Goal: Task Accomplishment & Management: Manage account settings

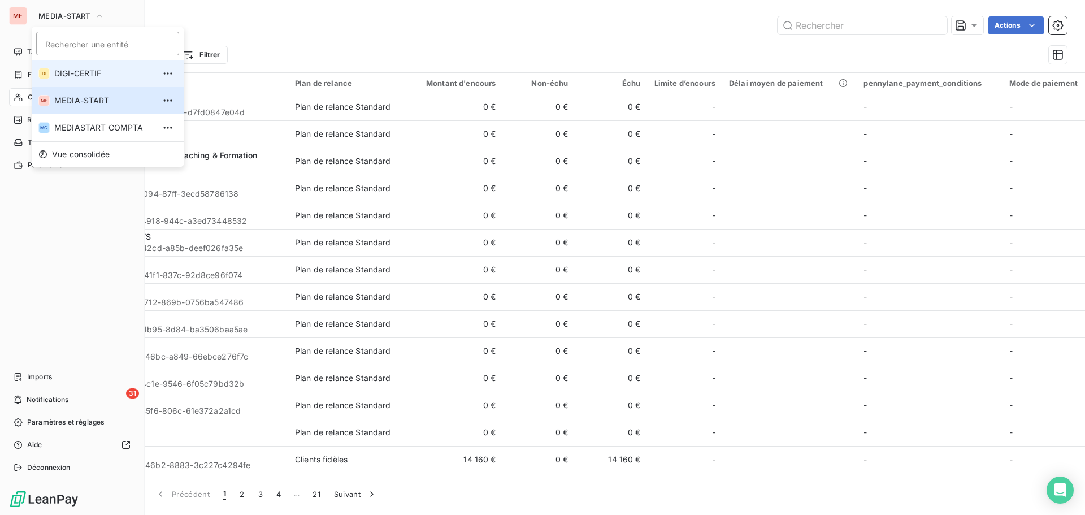
click at [65, 76] on span "DIGI-CERTIF" at bounding box center [104, 73] width 100 height 11
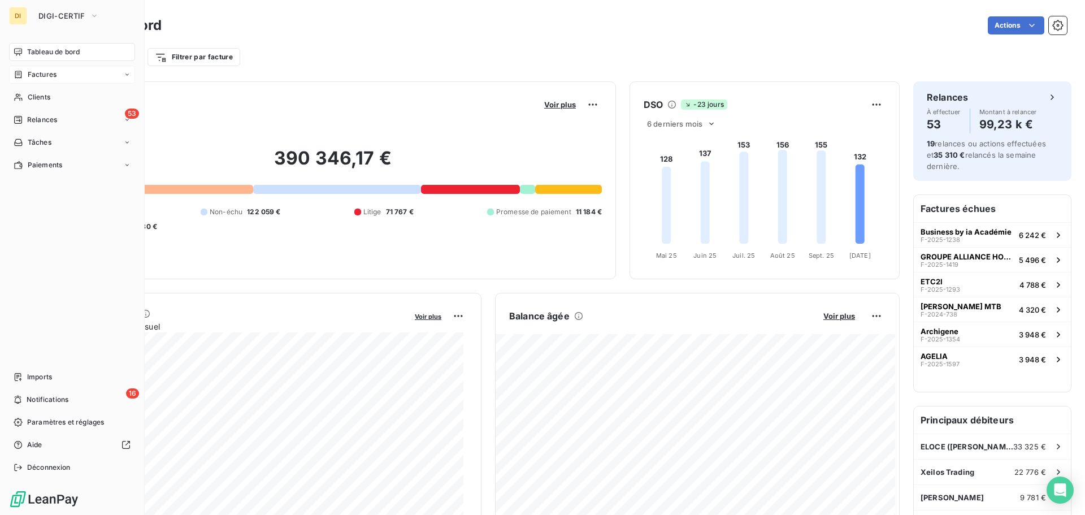
click at [49, 80] on div "Factures" at bounding box center [72, 75] width 126 height 18
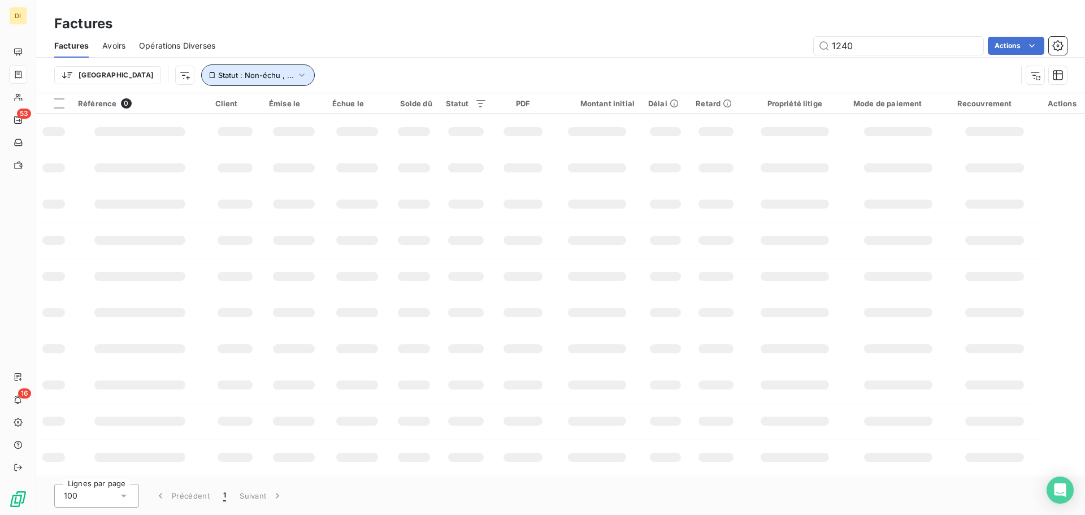
click at [296, 77] on icon "button" at bounding box center [301, 74] width 11 height 11
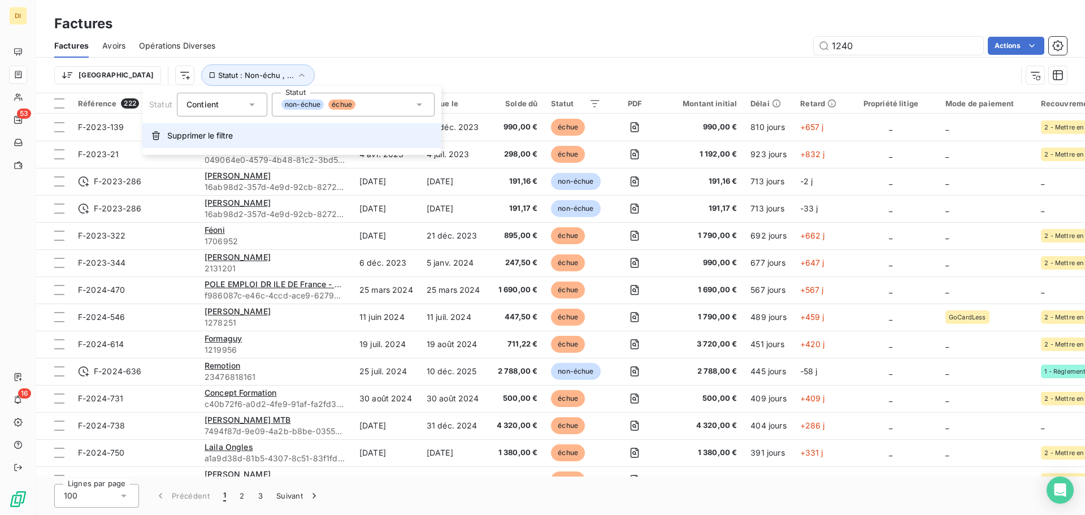
click at [205, 131] on span "Supprimer le filtre" at bounding box center [200, 135] width 66 height 11
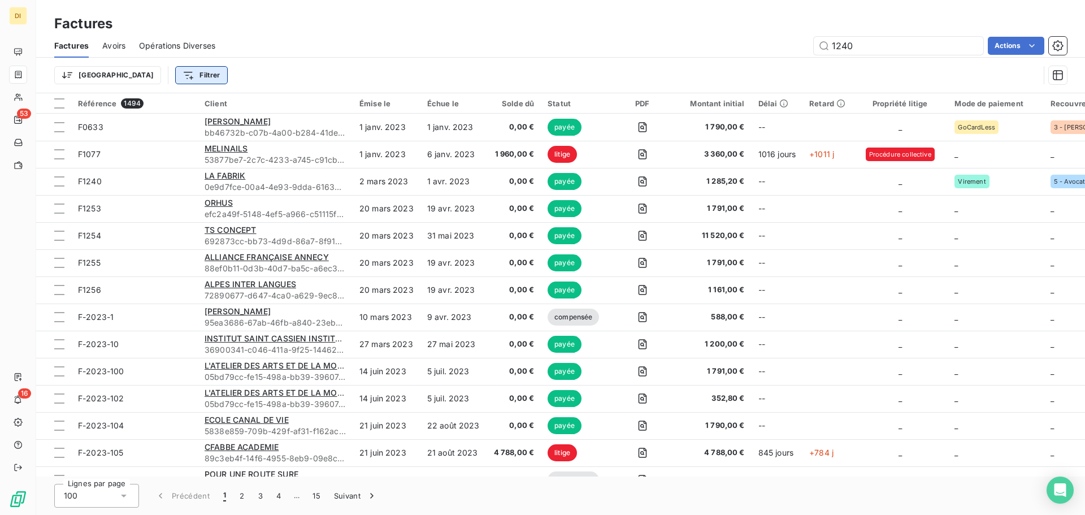
click at [155, 81] on html "DI 53 16 Factures Factures Avoirs Opérations Diverses 1240 Actions Trier Filtre…" at bounding box center [542, 257] width 1085 height 515
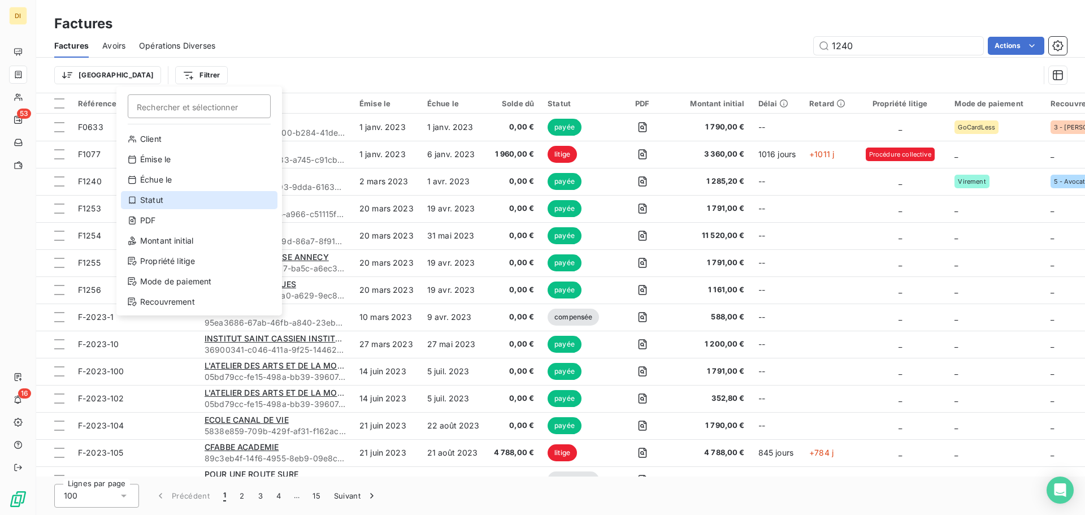
click at [174, 198] on div "Statut" at bounding box center [199, 200] width 157 height 18
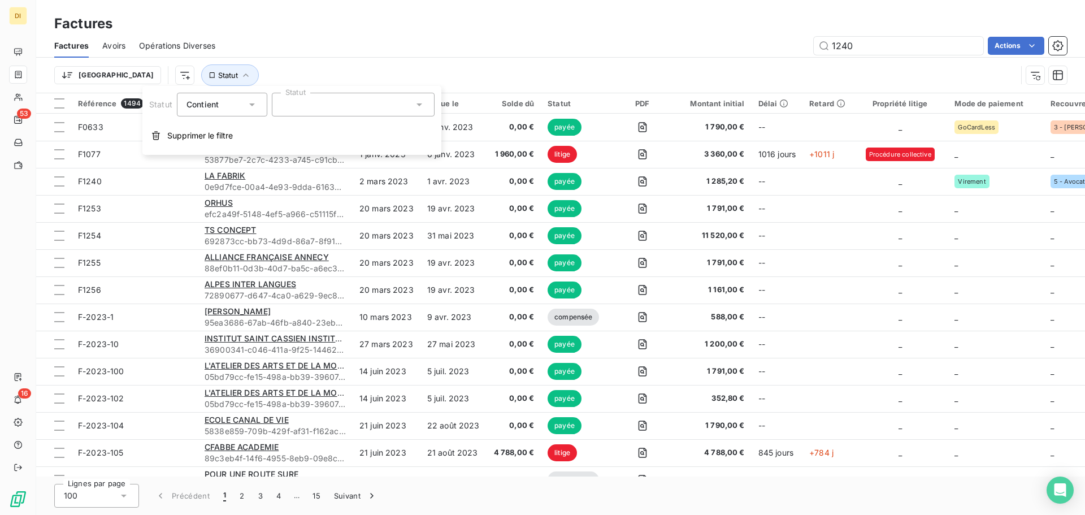
click at [319, 101] on div at bounding box center [353, 105] width 163 height 24
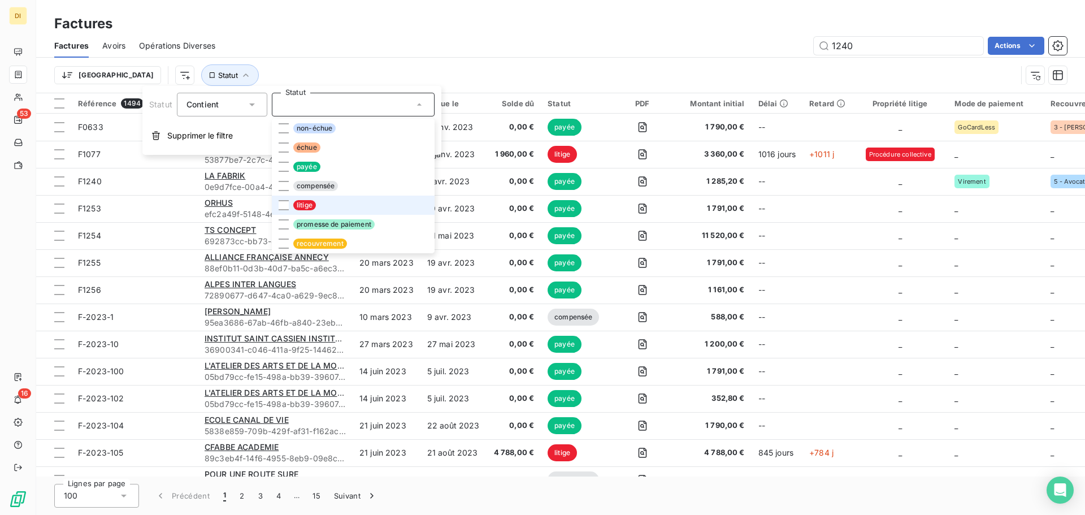
click at [301, 211] on li "litige" at bounding box center [353, 204] width 163 height 19
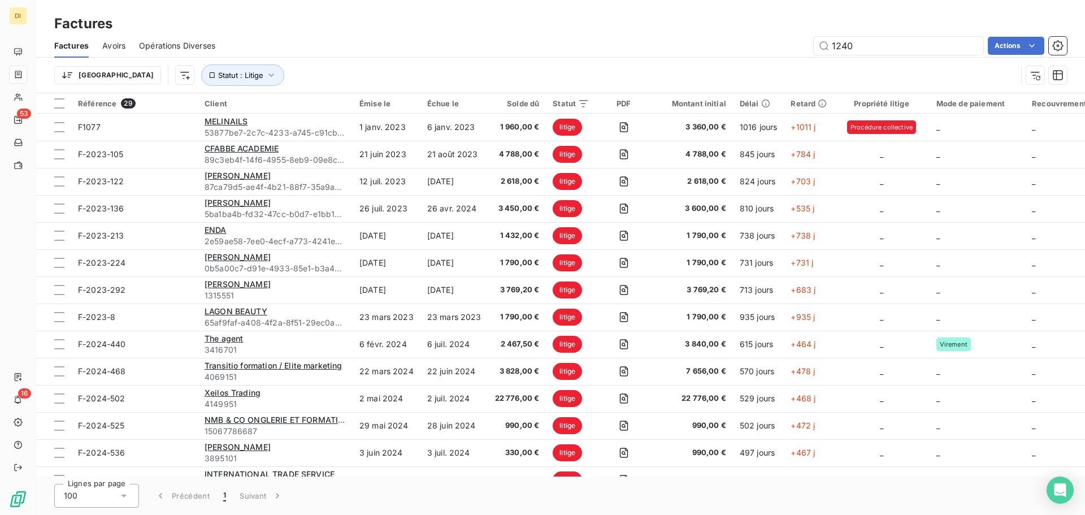
click at [692, 50] on div "1240 Actions" at bounding box center [648, 46] width 838 height 18
click at [897, 45] on input "1240" at bounding box center [898, 46] width 169 height 18
click at [801, 7] on div "Factures Factures Avoirs Opérations Diverses Actions Trier Statut : Litige" at bounding box center [560, 46] width 1049 height 93
click at [1017, 43] on html "DI 53 16 Factures Factures Avoirs Opérations Diverses Actions Trier Statut : Li…" at bounding box center [542, 257] width 1085 height 515
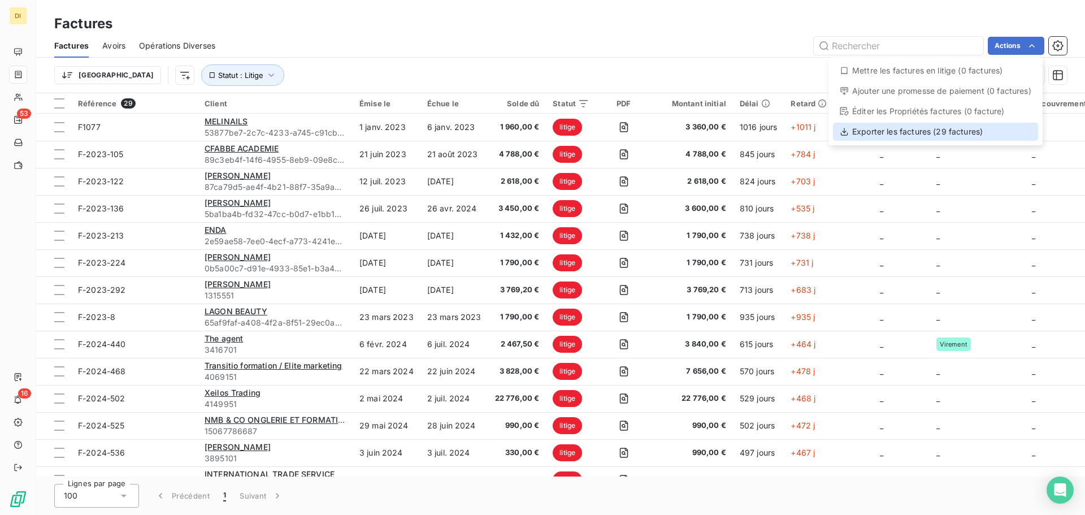
click at [929, 131] on div "Exporter les factures (29 factures)" at bounding box center [935, 132] width 205 height 18
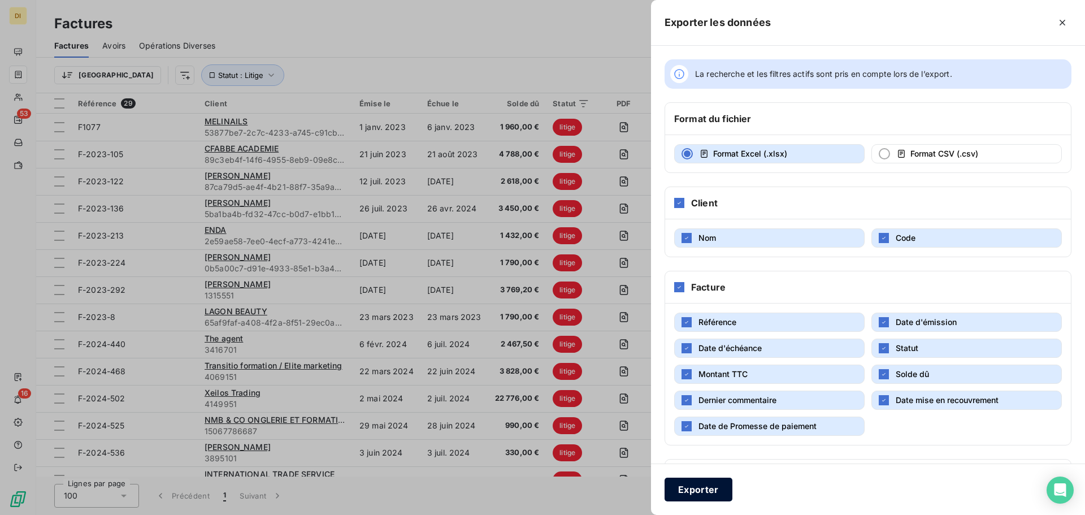
click at [707, 490] on button "Exporter" at bounding box center [698, 489] width 68 height 24
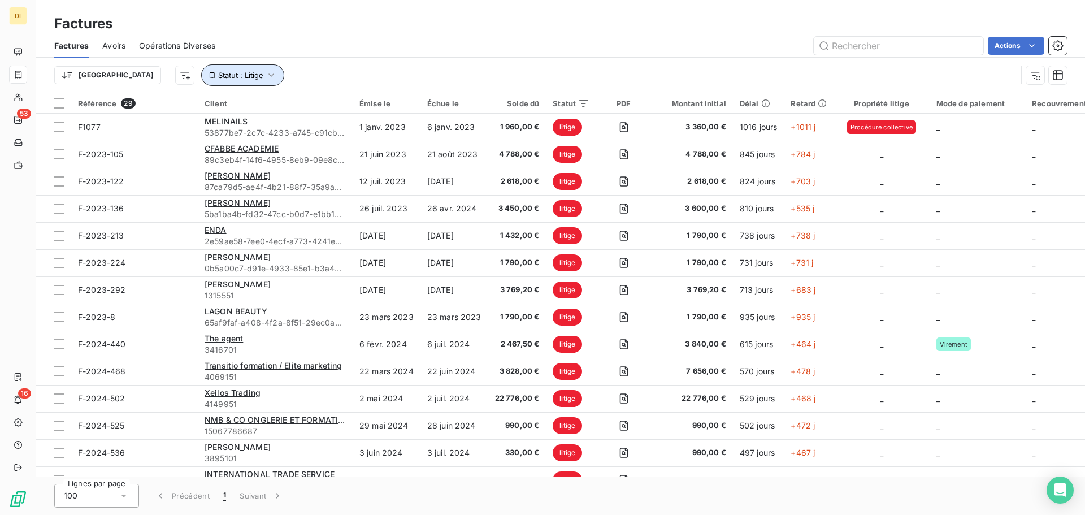
click at [218, 77] on span "Statut : Litige" at bounding box center [240, 75] width 45 height 9
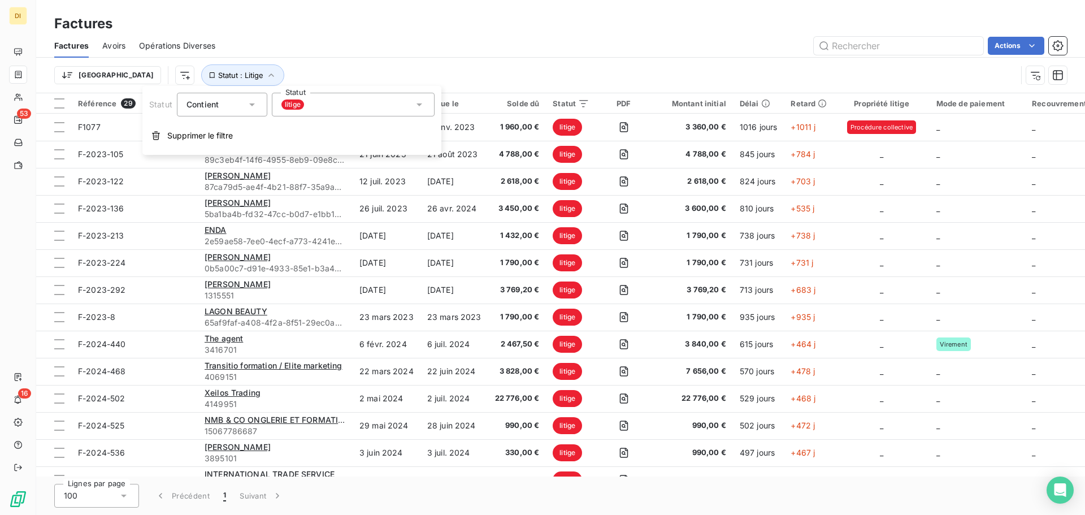
click at [292, 102] on span "litige" at bounding box center [292, 104] width 23 height 10
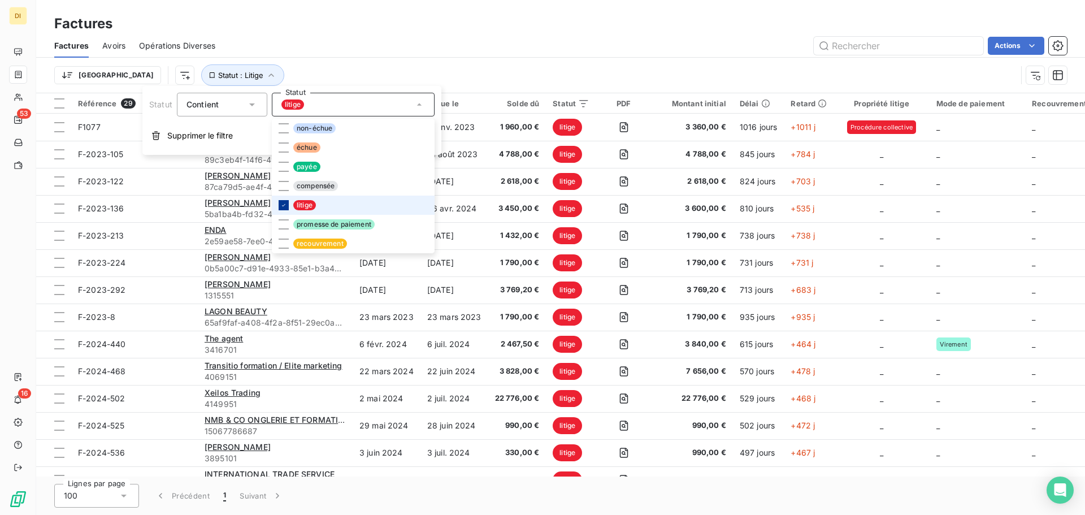
click at [283, 207] on icon at bounding box center [283, 205] width 7 height 7
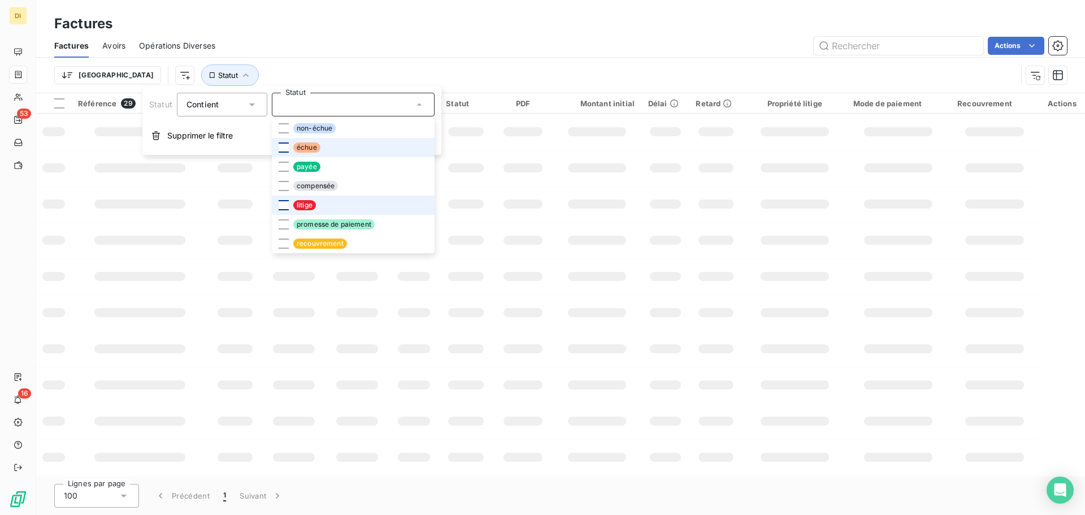
click at [282, 148] on div at bounding box center [284, 147] width 10 height 10
click at [288, 225] on li "promesse de paiement" at bounding box center [353, 224] width 163 height 19
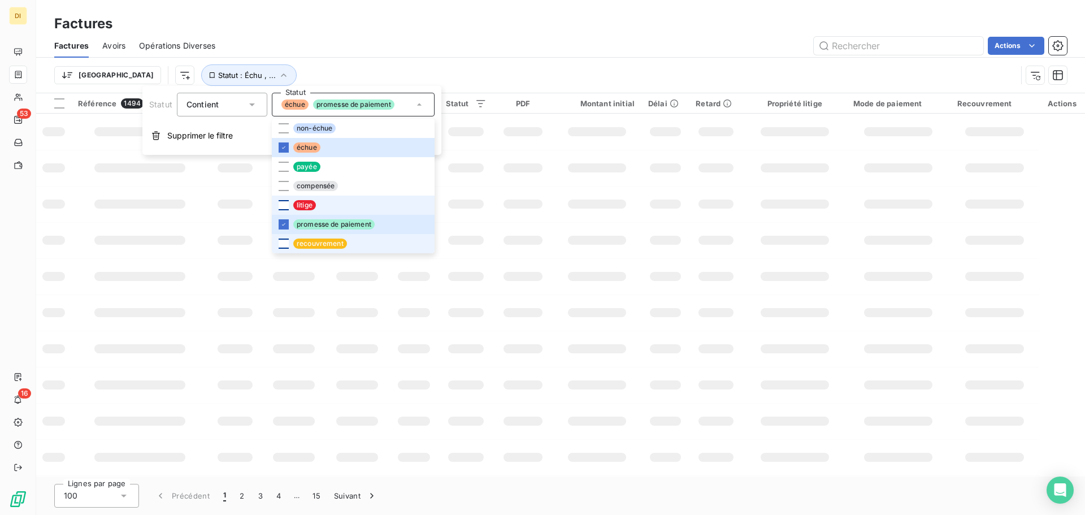
click at [285, 247] on div at bounding box center [284, 243] width 10 height 10
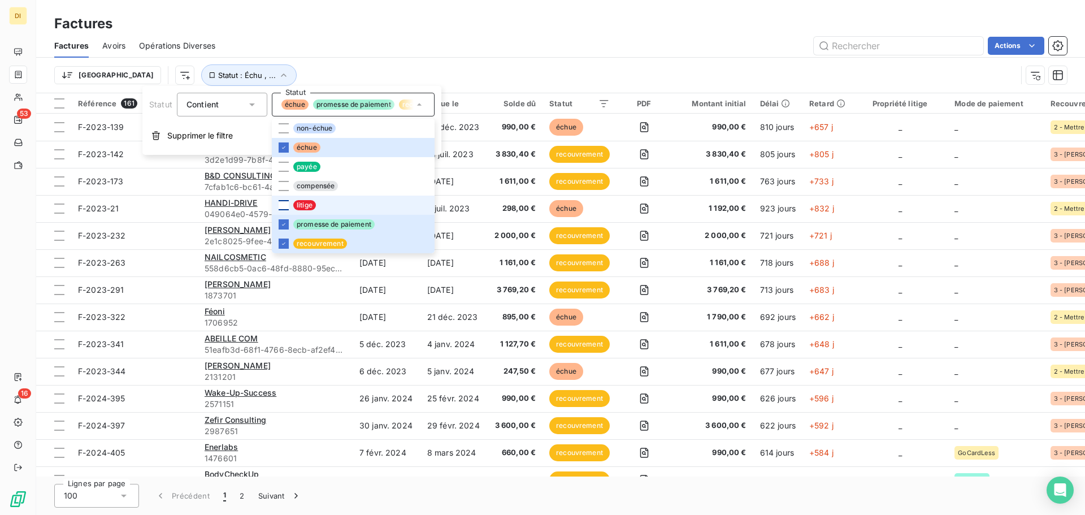
click at [260, 54] on div "Actions" at bounding box center [648, 46] width 838 height 18
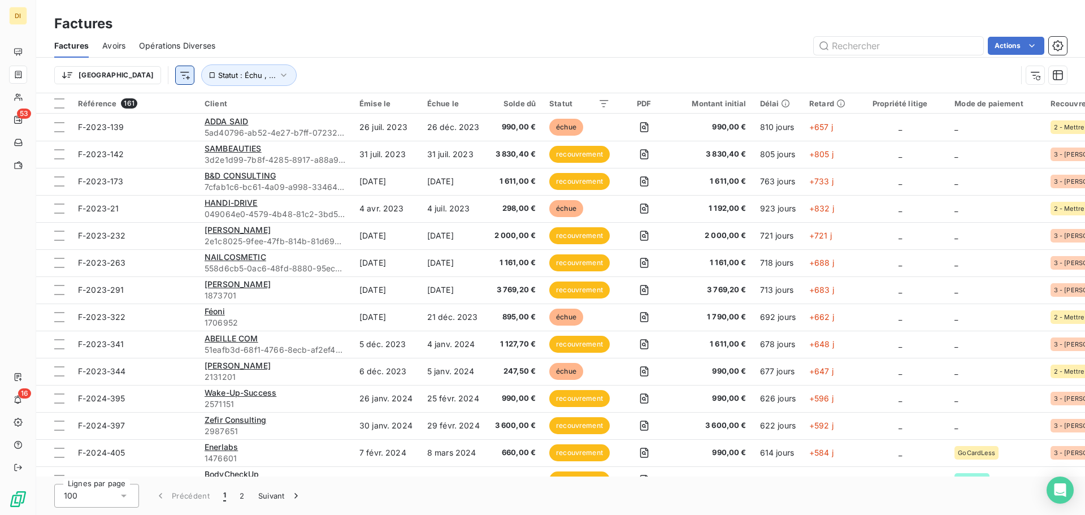
click at [126, 82] on html "DI 53 16 Factures Factures Avoirs Opérations Diverses Actions Trier Statut : Éc…" at bounding box center [542, 257] width 1085 height 515
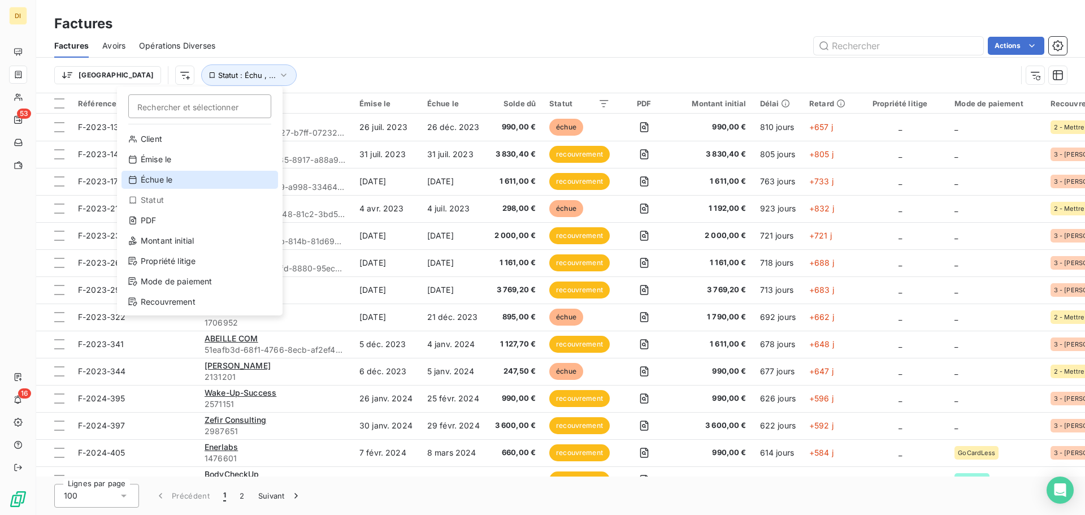
click at [182, 174] on div "Échue le" at bounding box center [199, 180] width 157 height 18
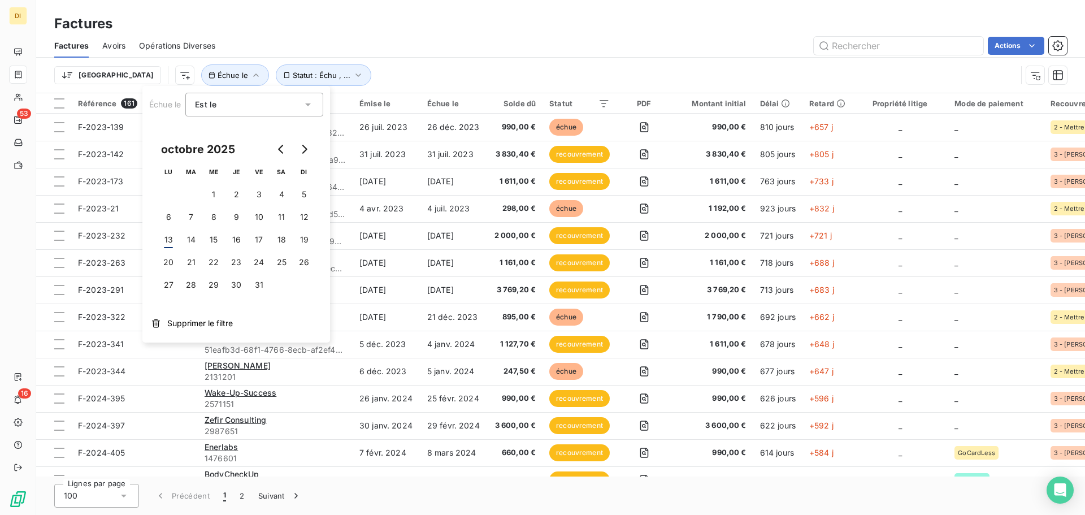
click at [240, 107] on div "Est le" at bounding box center [248, 105] width 107 height 16
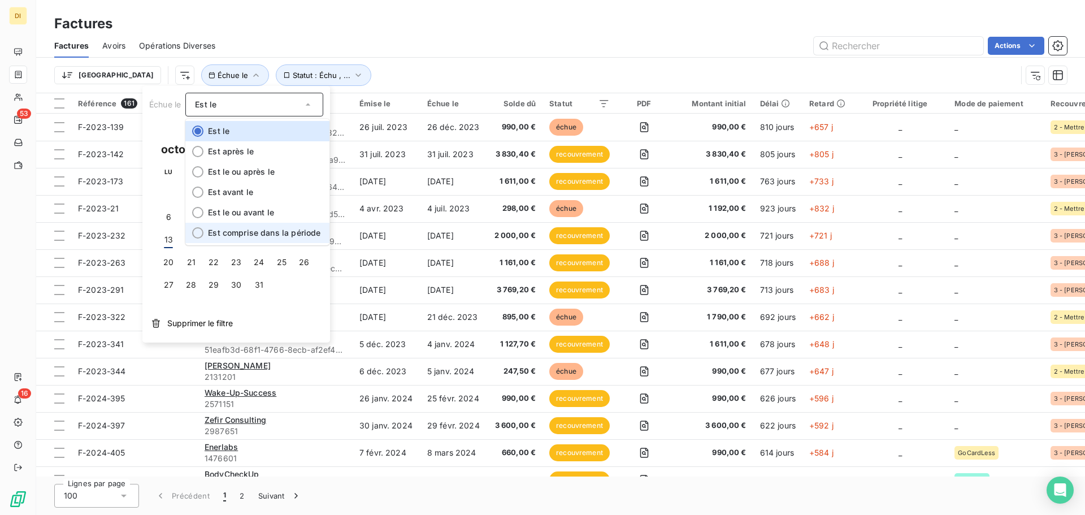
click at [236, 233] on span "Est comprise dans la période" at bounding box center [264, 233] width 112 height 10
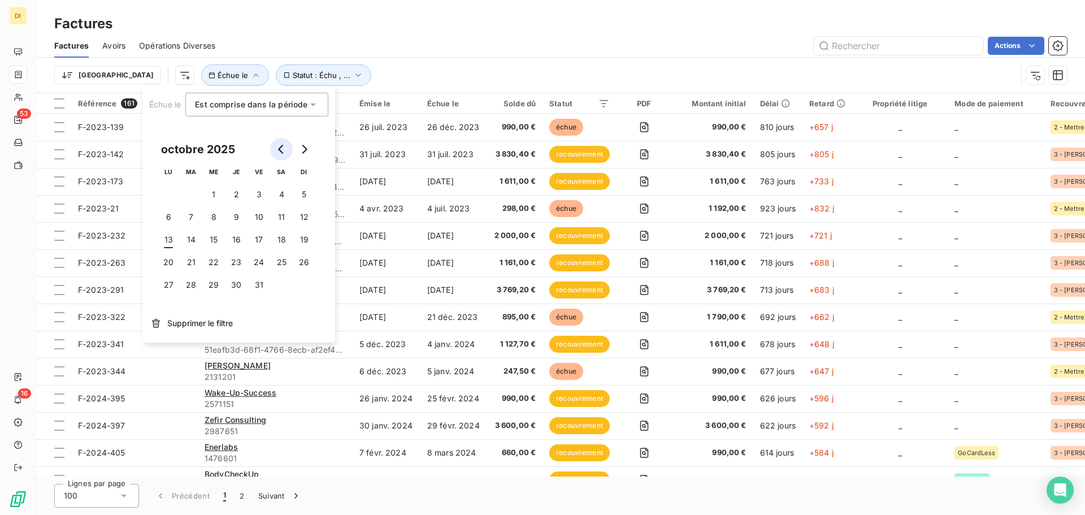
click at [284, 143] on button "Go to previous month" at bounding box center [281, 149] width 23 height 23
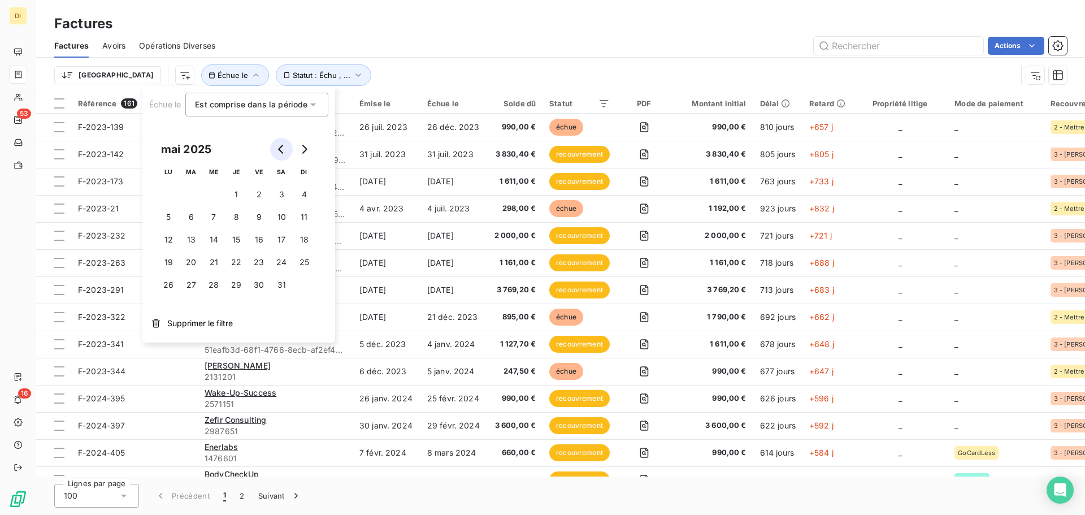
click at [284, 143] on button "Go to previous month" at bounding box center [281, 149] width 23 height 23
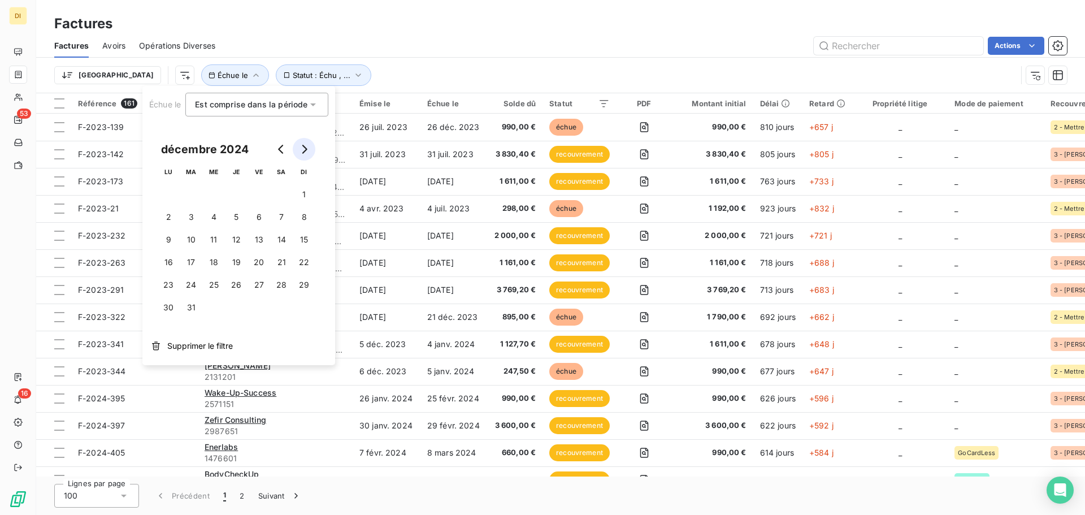
click at [308, 144] on button "Go to next month" at bounding box center [304, 149] width 23 height 23
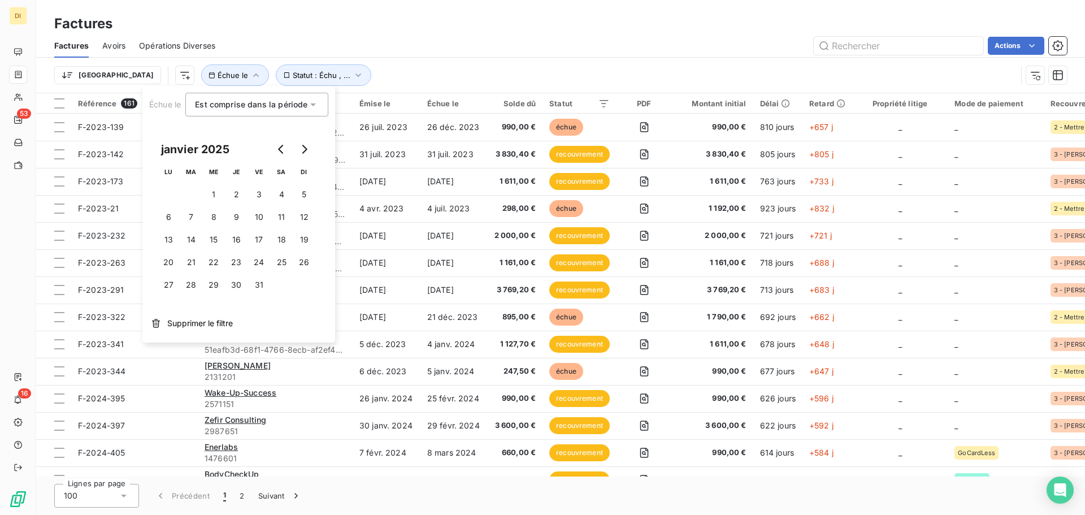
click at [215, 182] on th "ME" at bounding box center [213, 171] width 23 height 23
click at [213, 190] on button "1" at bounding box center [213, 194] width 23 height 23
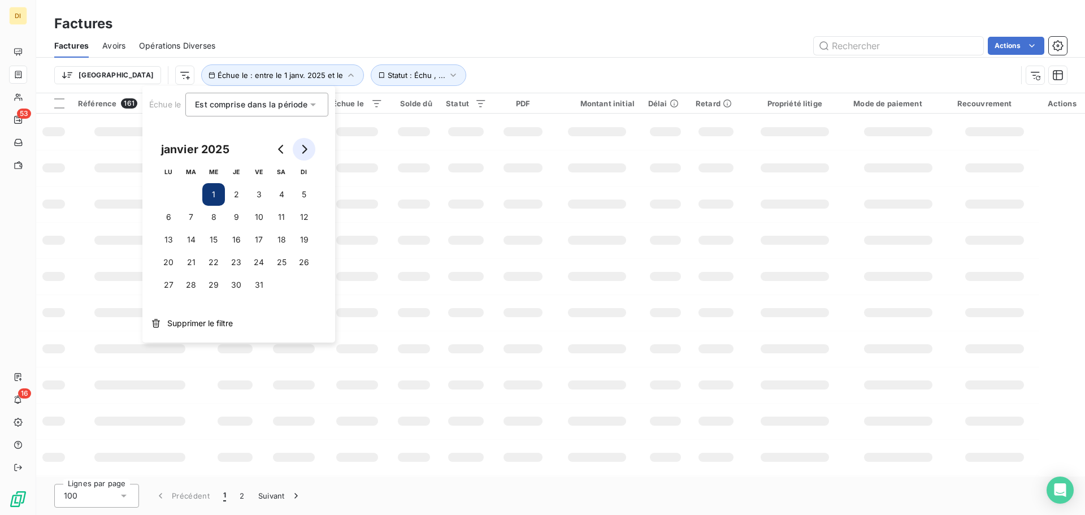
click at [310, 147] on button "Go to next month" at bounding box center [304, 149] width 23 height 23
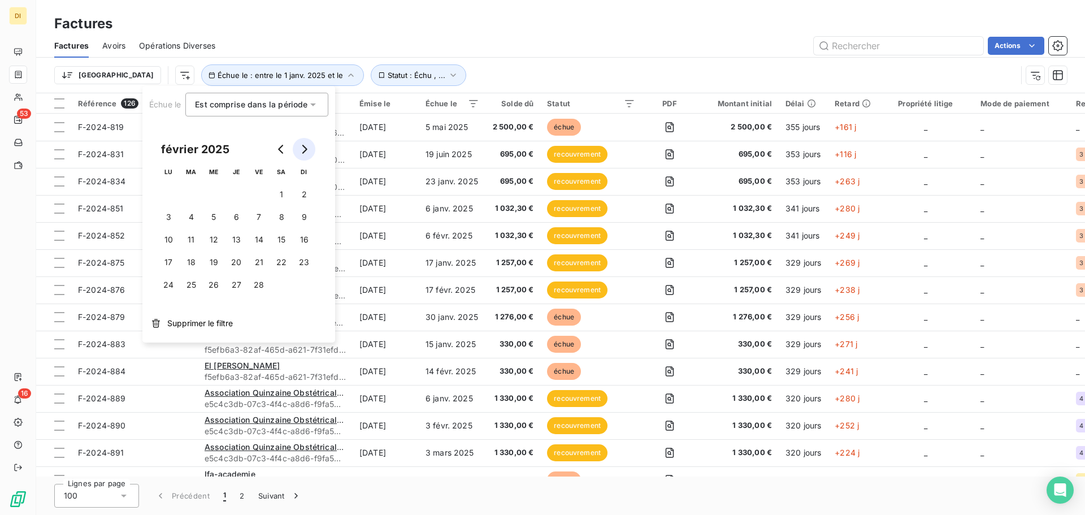
click at [310, 147] on button "Go to next month" at bounding box center [304, 149] width 23 height 23
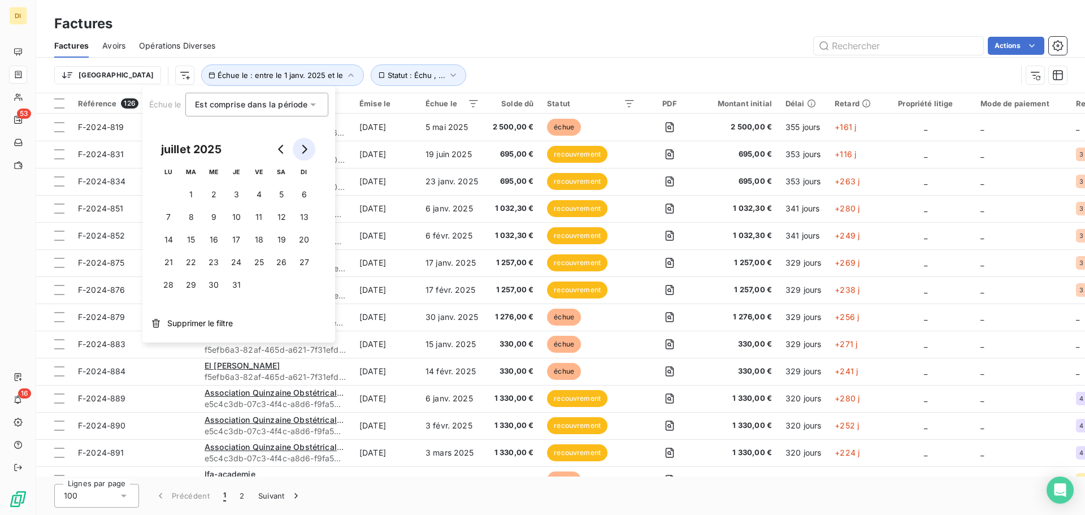
click at [310, 147] on button "Go to next month" at bounding box center [304, 149] width 23 height 23
click at [194, 289] on button "30" at bounding box center [191, 284] width 23 height 23
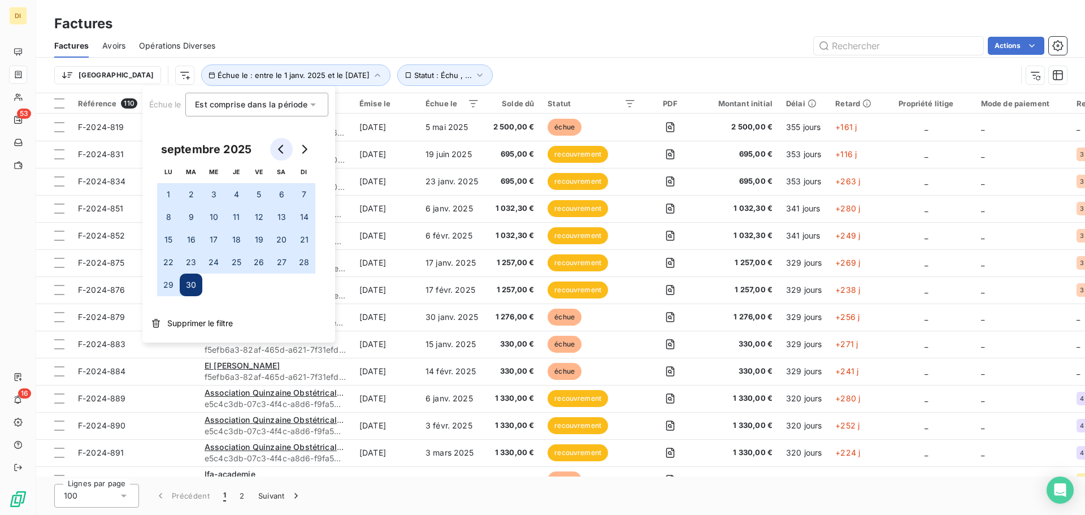
click at [283, 143] on button "Go to previous month" at bounding box center [281, 149] width 23 height 23
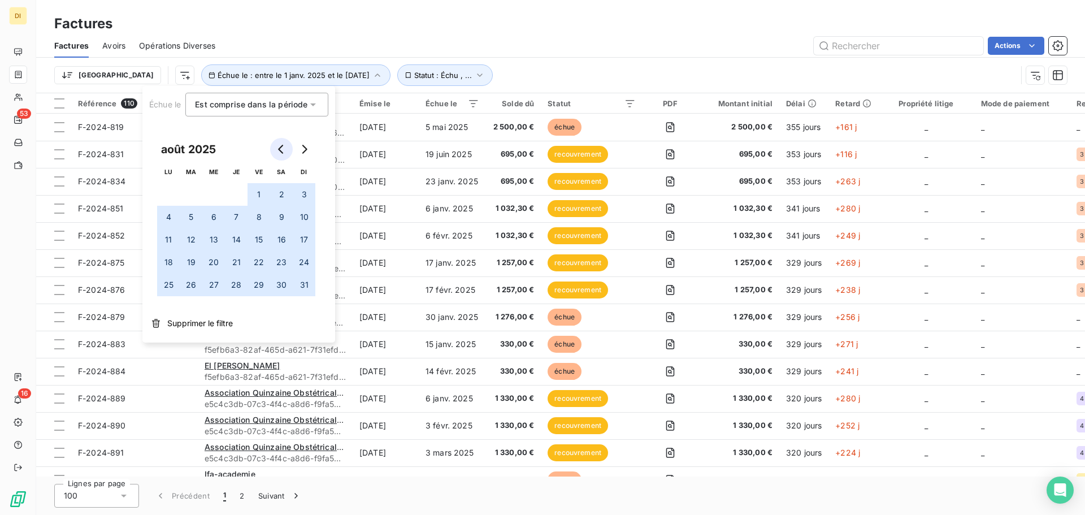
click at [283, 143] on button "Go to previous month" at bounding box center [281, 149] width 23 height 23
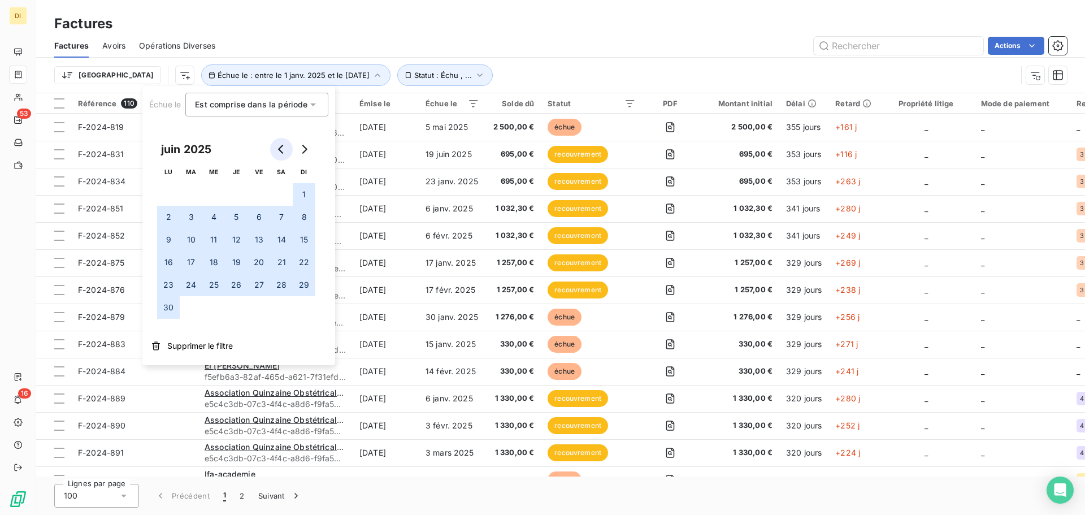
click at [283, 143] on button "Go to previous month" at bounding box center [281, 149] width 23 height 23
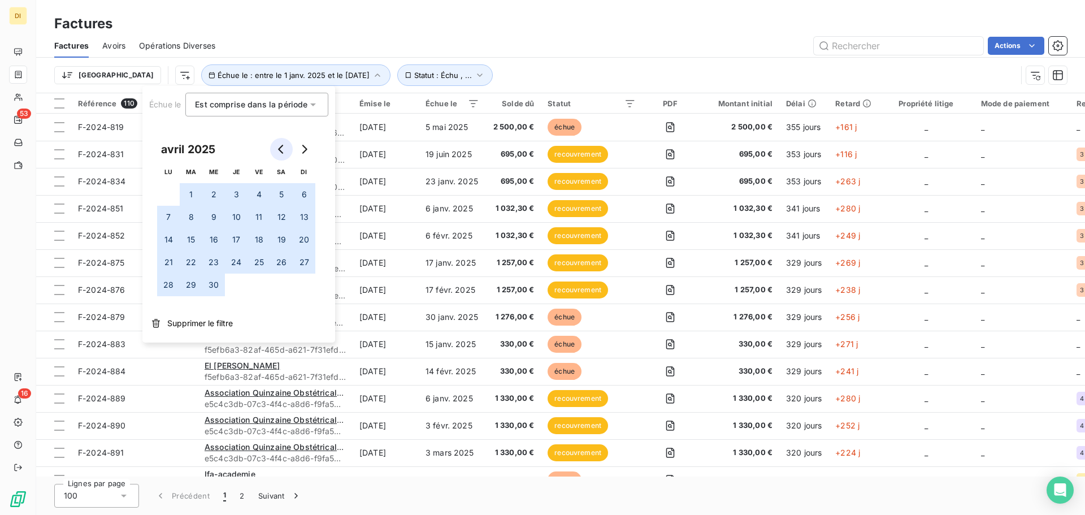
click at [283, 143] on button "Go to previous month" at bounding box center [281, 149] width 23 height 23
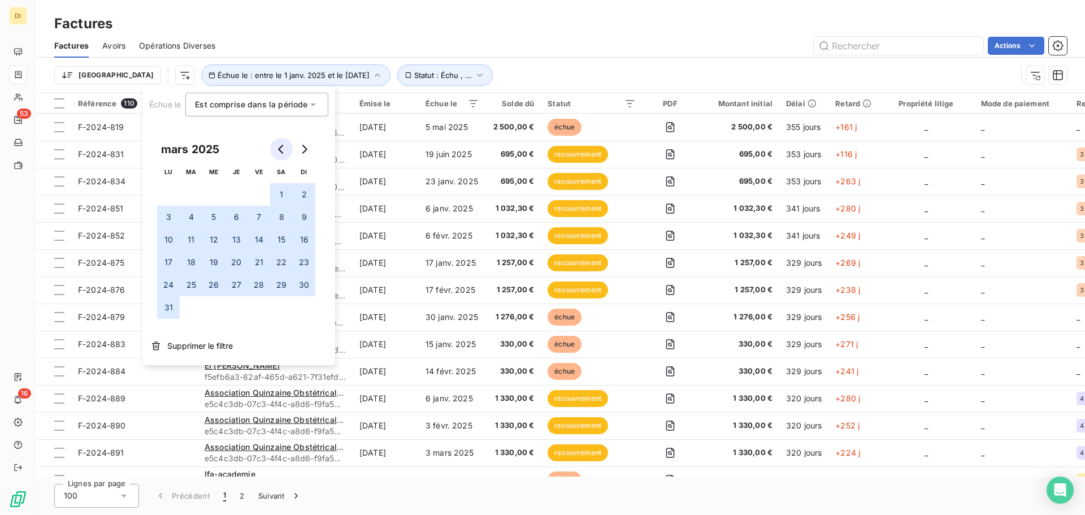
click at [283, 143] on button "Go to previous month" at bounding box center [281, 149] width 23 height 23
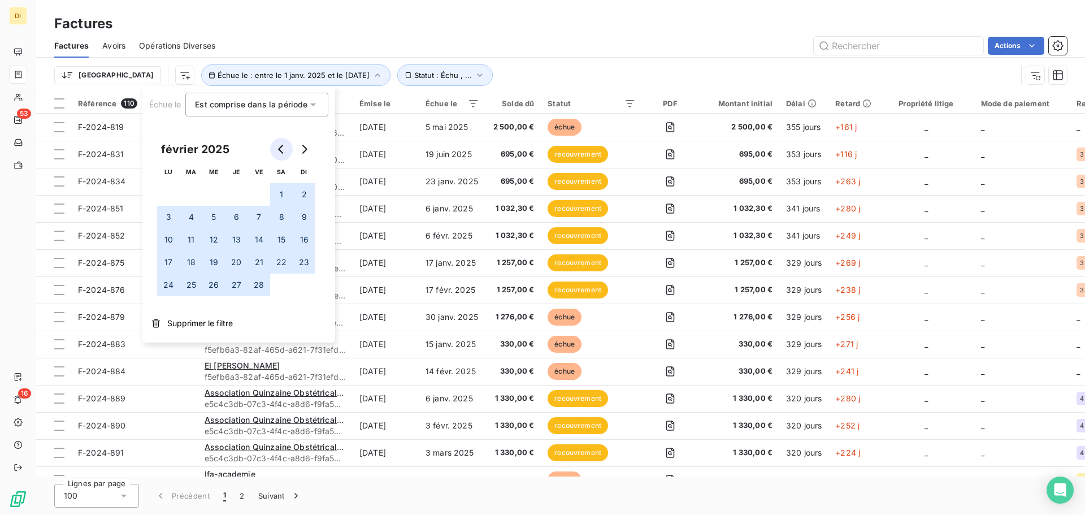
click at [283, 143] on button "Go to previous month" at bounding box center [281, 149] width 23 height 23
click at [216, 191] on button "1" at bounding box center [213, 194] width 23 height 23
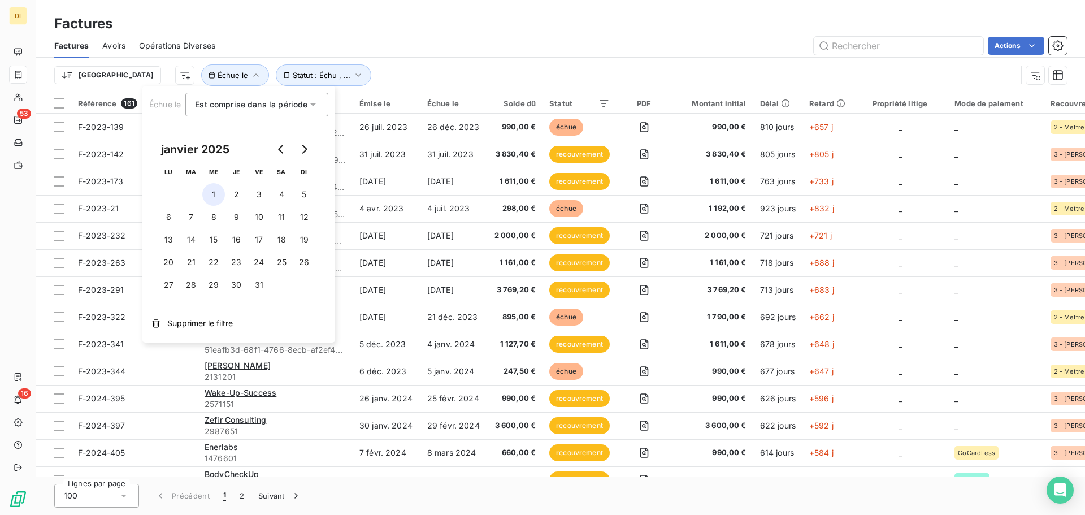
click at [215, 193] on button "1" at bounding box center [213, 194] width 23 height 23
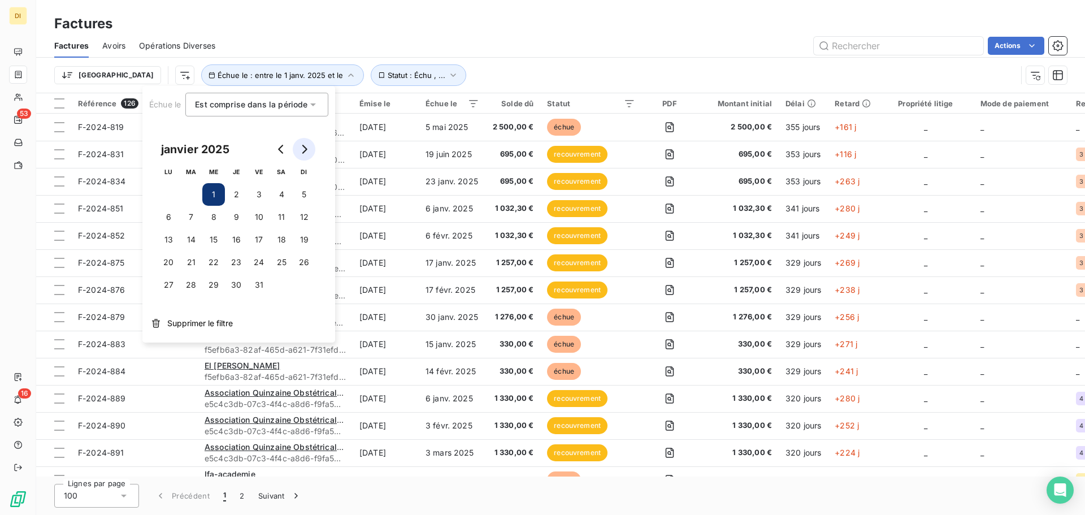
click at [302, 149] on icon "Go to next month" at bounding box center [303, 149] width 9 height 9
click at [306, 150] on icon "Go to next month" at bounding box center [304, 149] width 5 height 9
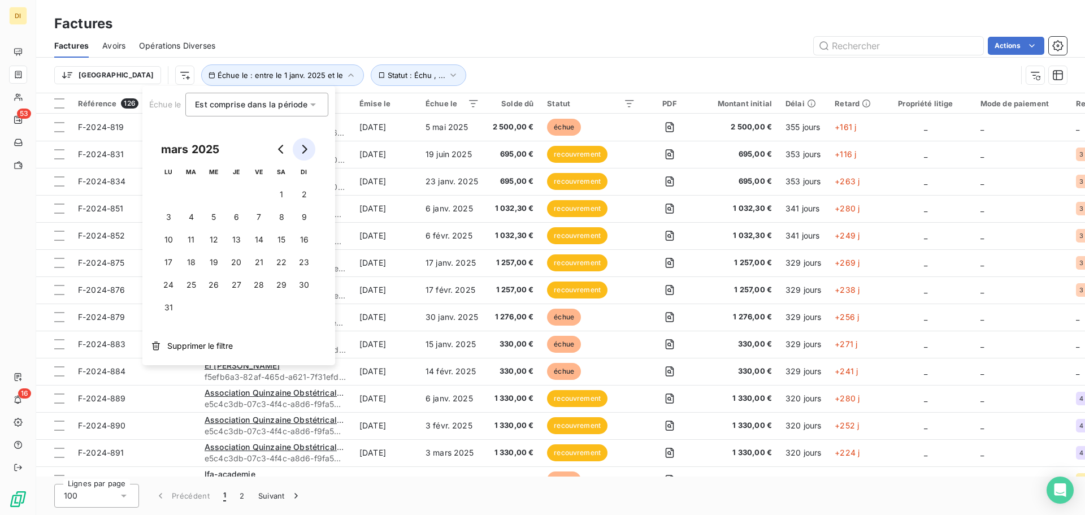
click at [306, 150] on icon "Go to next month" at bounding box center [304, 149] width 5 height 9
click at [170, 305] on button "30" at bounding box center [168, 307] width 23 height 23
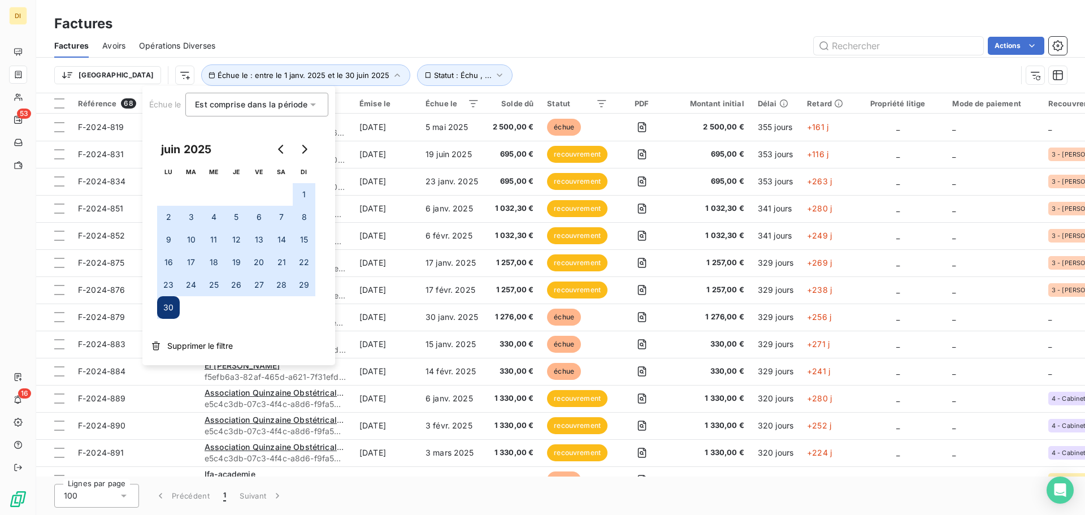
click at [444, 28] on div "Factures" at bounding box center [560, 24] width 1049 height 20
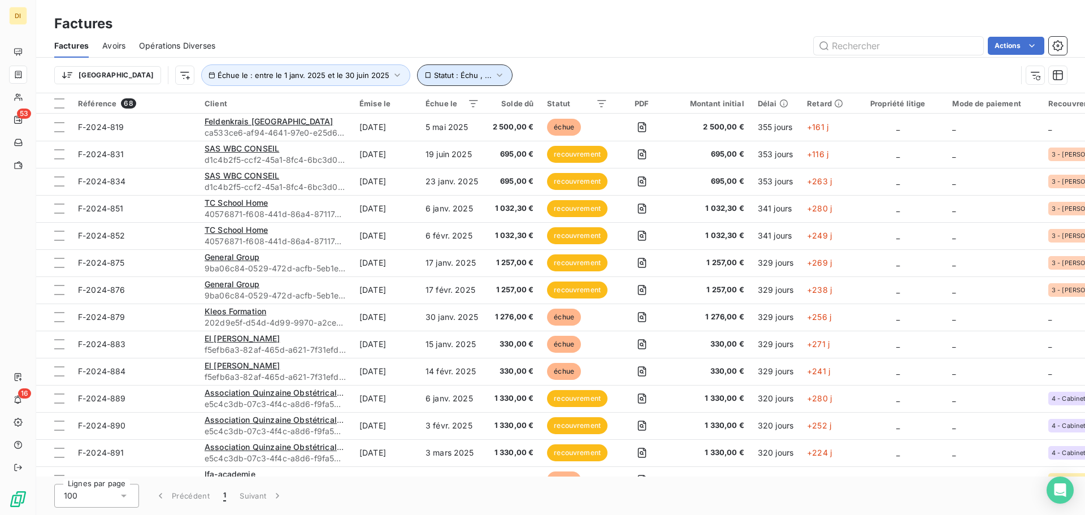
click at [433, 68] on button "Statut : Échu , ..." at bounding box center [464, 74] width 95 height 21
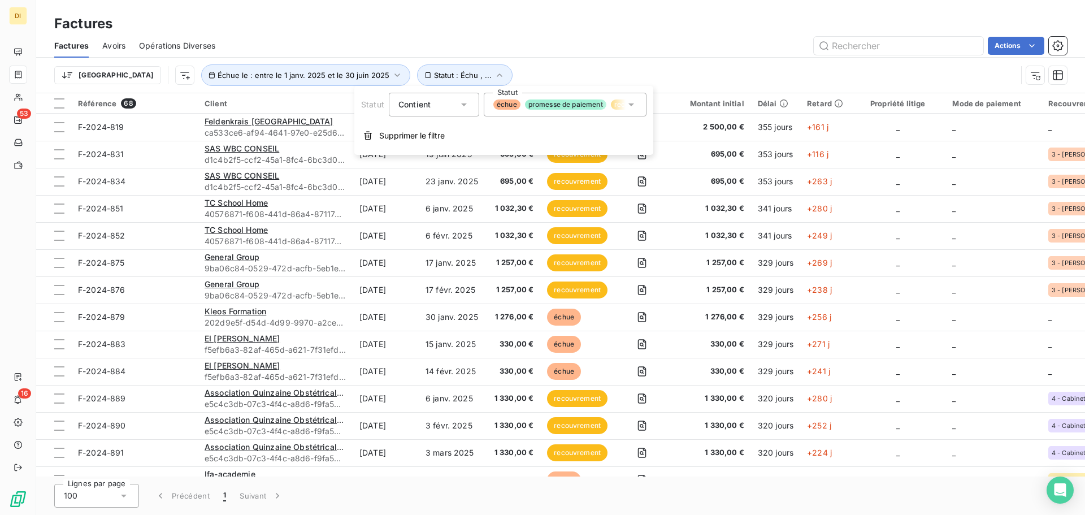
click at [562, 93] on div "échue promesse de paiement recouvrement" at bounding box center [565, 105] width 163 height 24
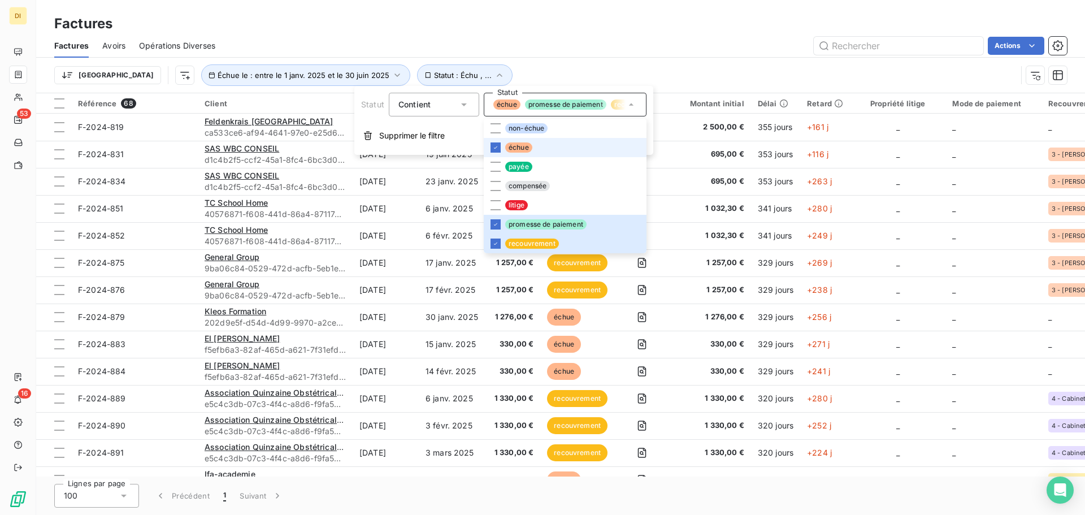
click at [584, 63] on div "Trier Échue le : entre le 1 janv. 2025 et le 30 juin 2025 Statut : [GEOGRAPHIC_…" at bounding box center [560, 75] width 1012 height 35
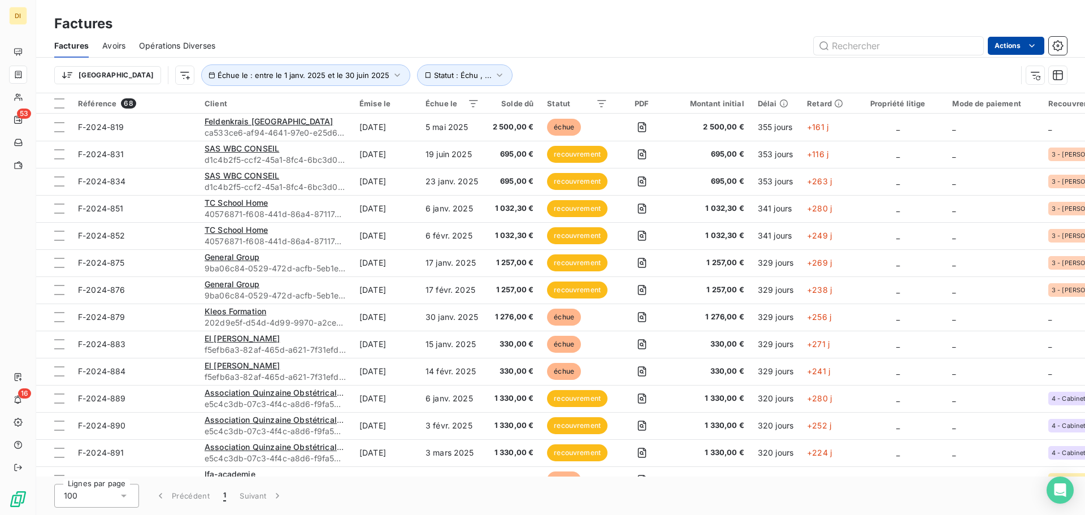
click at [1003, 54] on html "DI 53 16 Factures Factures Avoirs Opérations Diverses Actions Trier Échue le : …" at bounding box center [542, 257] width 1085 height 515
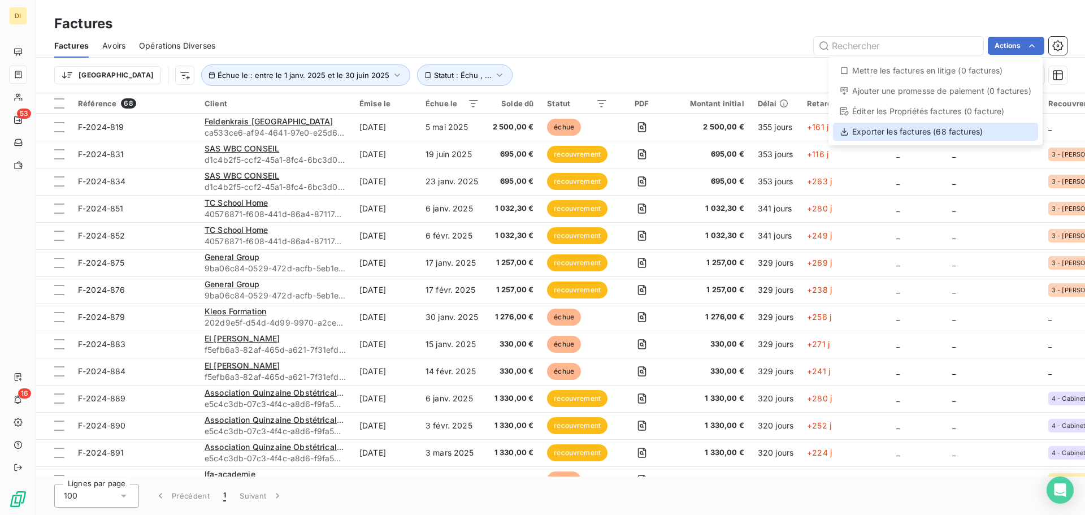
click at [935, 139] on div "Exporter les factures (68 factures)" at bounding box center [935, 132] width 205 height 18
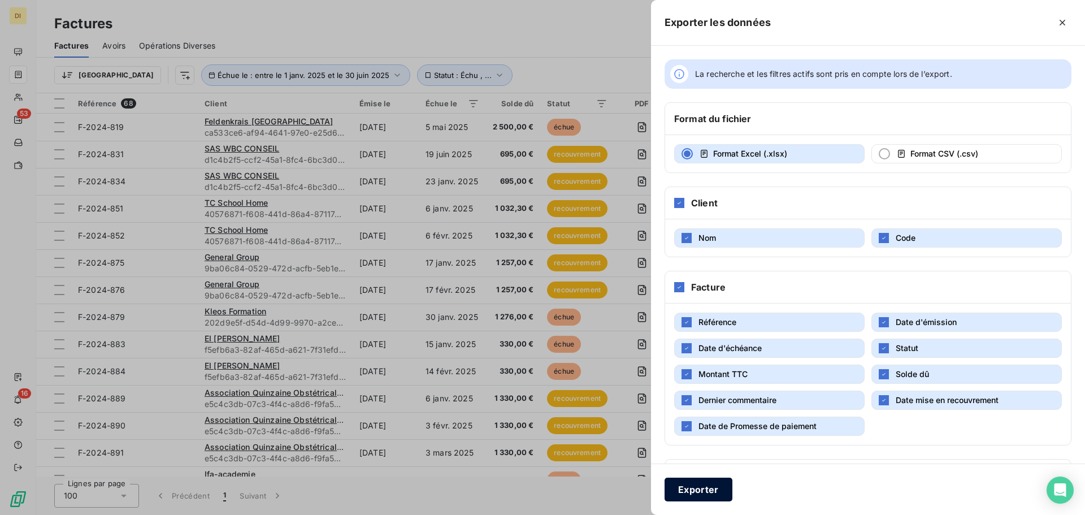
click at [712, 485] on button "Exporter" at bounding box center [698, 489] width 68 height 24
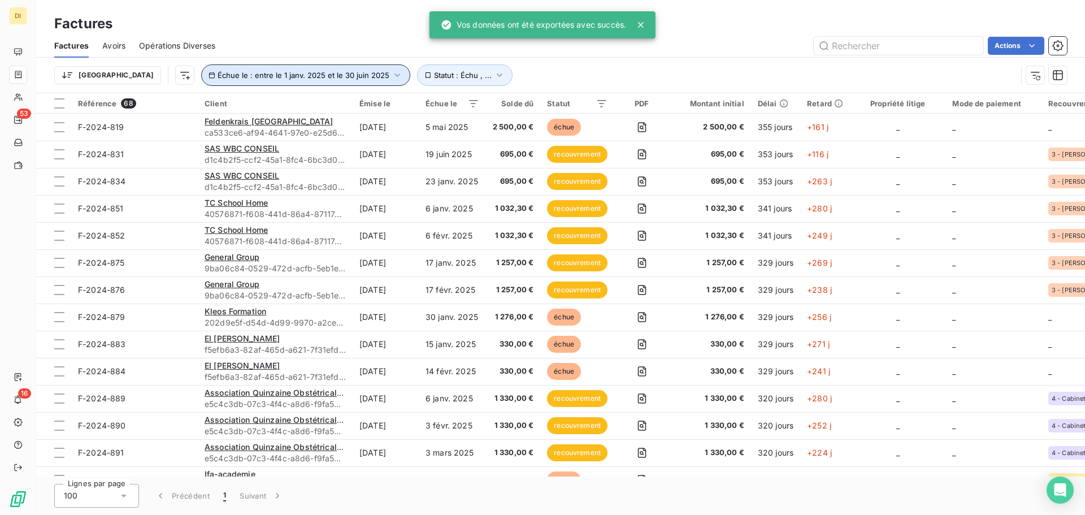
click at [272, 84] on button "Échue le : entre le 1 janv. 2025 et le 30 juin 2025" at bounding box center [305, 74] width 209 height 21
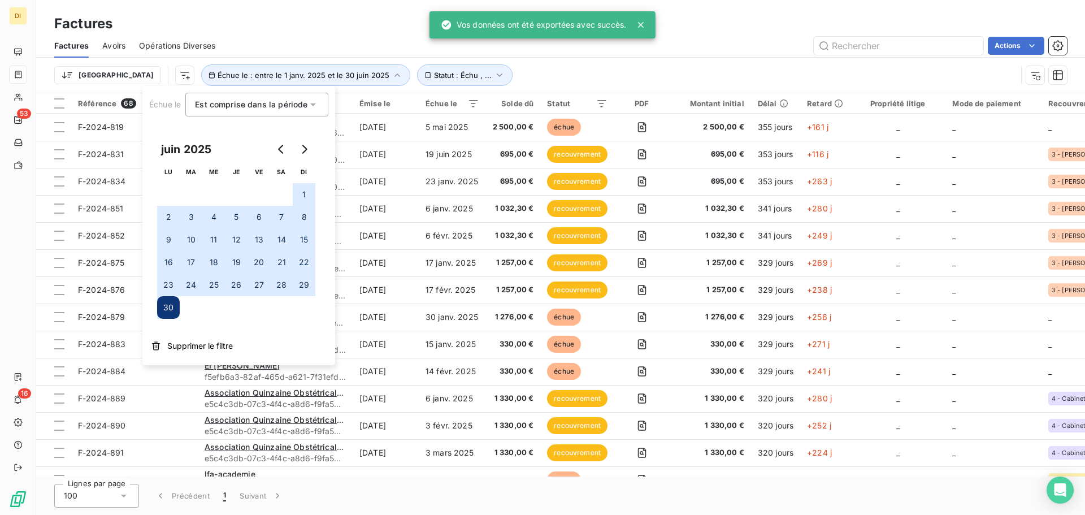
click at [240, 99] on span "Est comprise dans la période" at bounding box center [251, 104] width 112 height 10
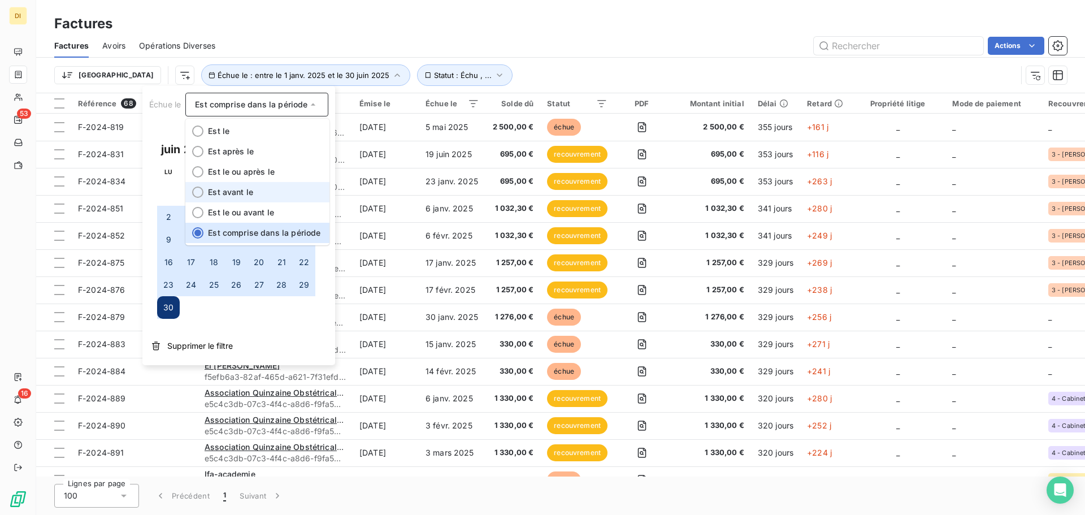
click at [236, 195] on span "Est avant le" at bounding box center [230, 192] width 45 height 10
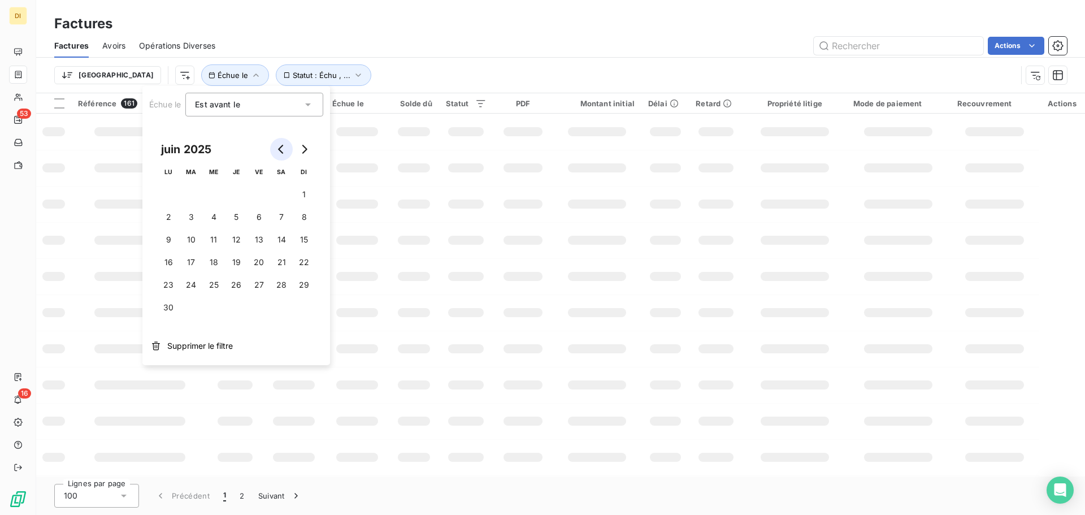
click at [283, 152] on icon "Go to previous month" at bounding box center [281, 149] width 9 height 9
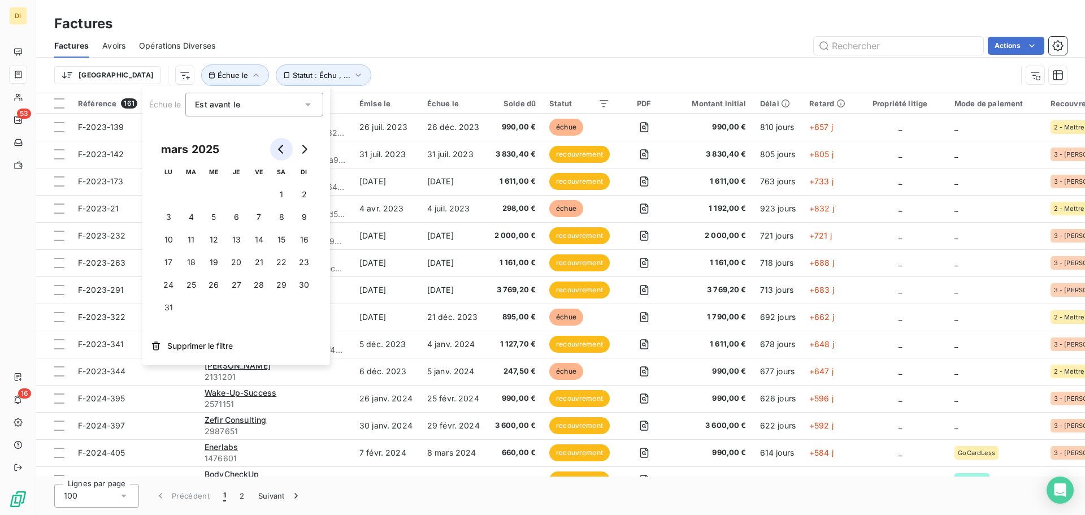
click at [283, 152] on icon "Go to previous month" at bounding box center [281, 149] width 9 height 9
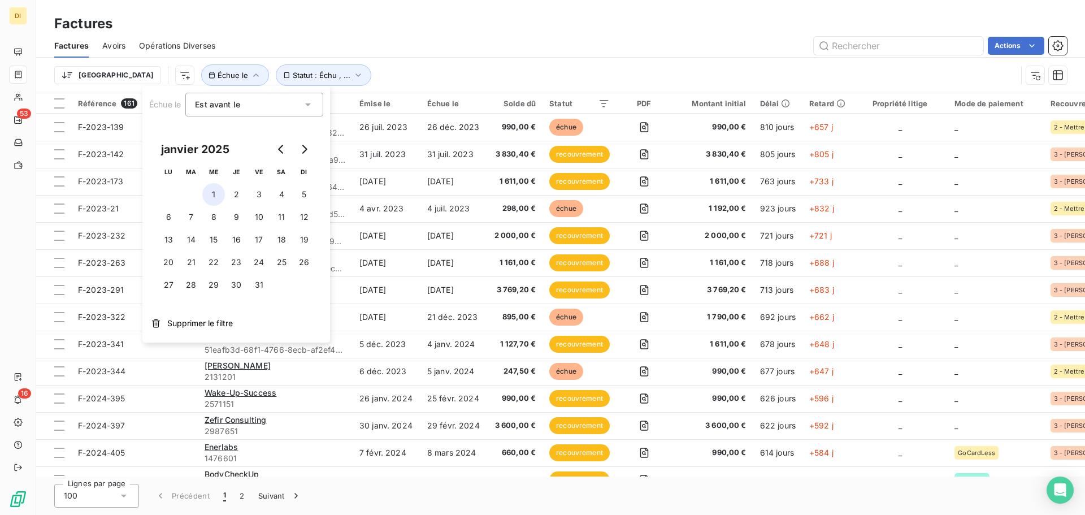
click at [212, 186] on button "1" at bounding box center [213, 194] width 23 height 23
click at [488, 51] on div "Actions" at bounding box center [648, 46] width 838 height 18
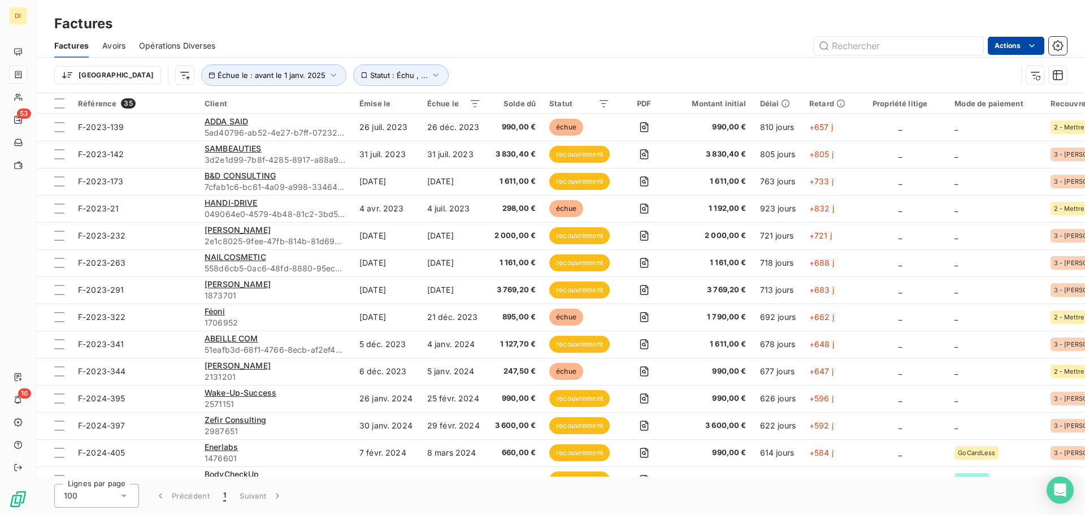
click at [1015, 50] on html "DI 53 16 Factures Factures Avoirs Opérations Diverses Actions Trier Échue le : …" at bounding box center [542, 257] width 1085 height 515
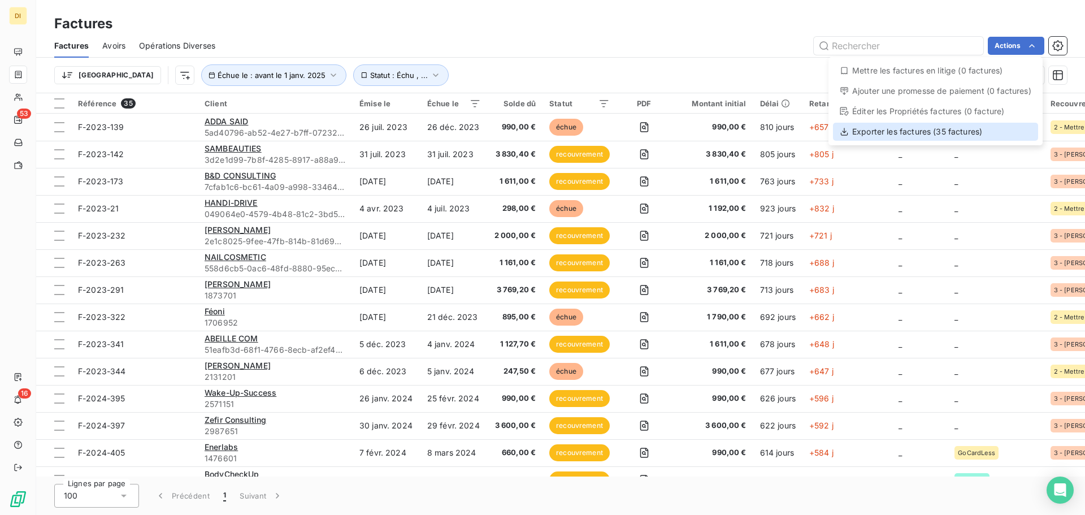
click at [929, 128] on div "Exporter les factures (35 factures)" at bounding box center [935, 132] width 205 height 18
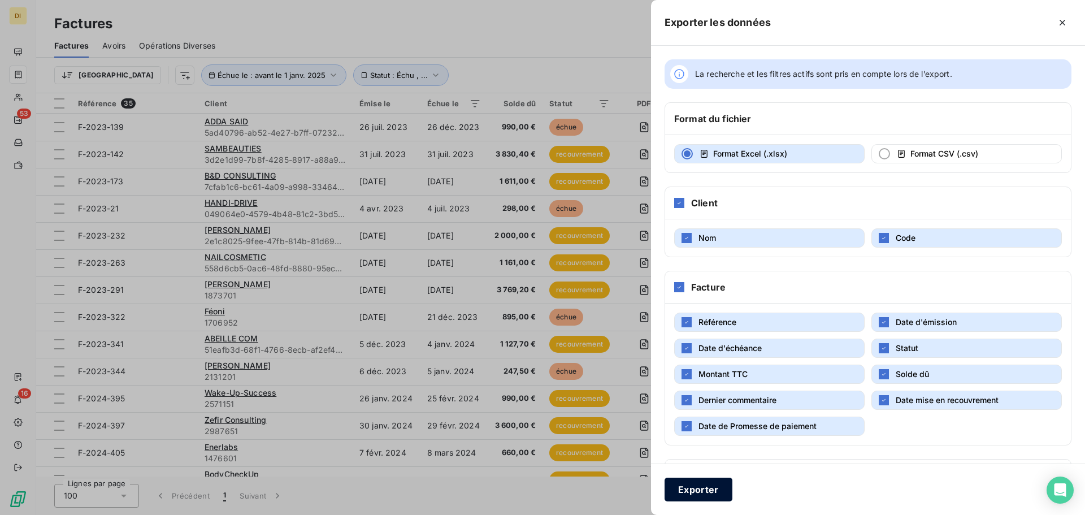
click at [702, 492] on button "Exporter" at bounding box center [698, 489] width 68 height 24
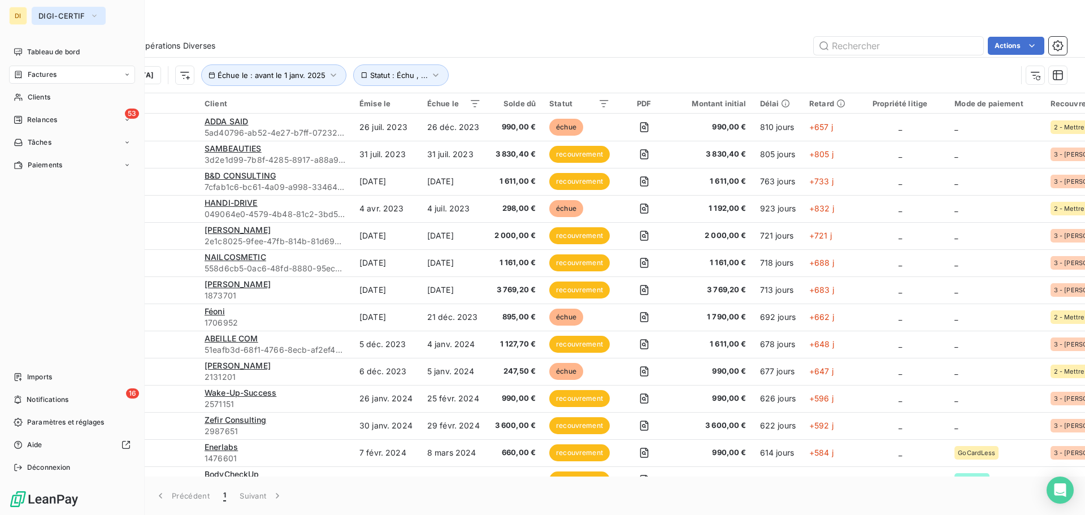
click at [44, 15] on span "DIGI-CERTIF" at bounding box center [61, 15] width 47 height 9
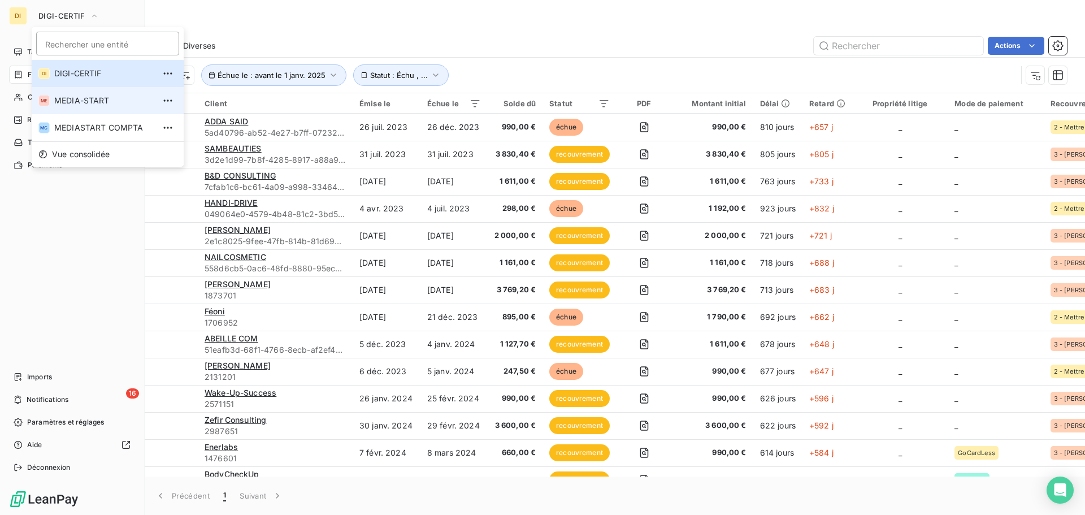
click at [55, 105] on span "MEDIA-START" at bounding box center [104, 100] width 100 height 11
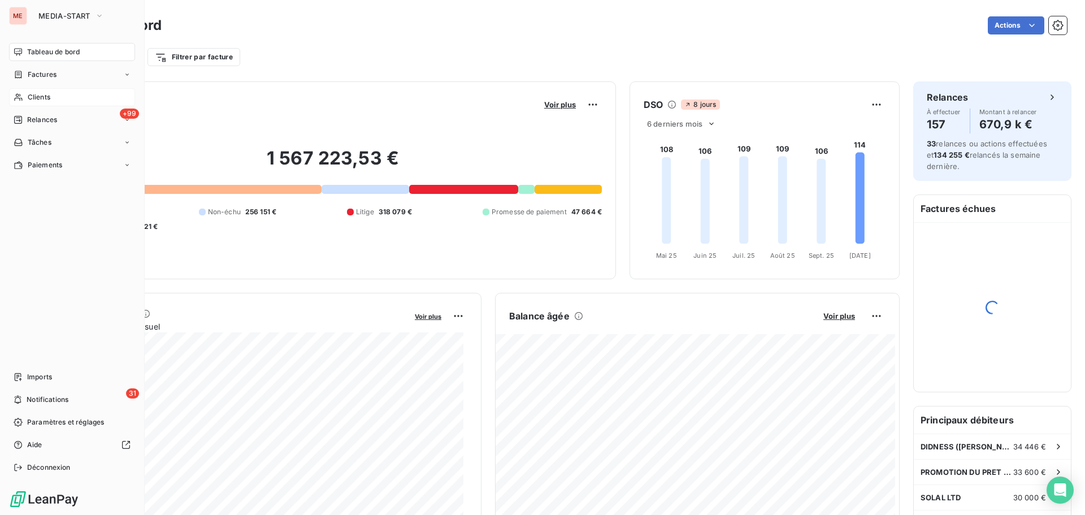
click at [47, 102] on div "Clients" at bounding box center [72, 97] width 126 height 18
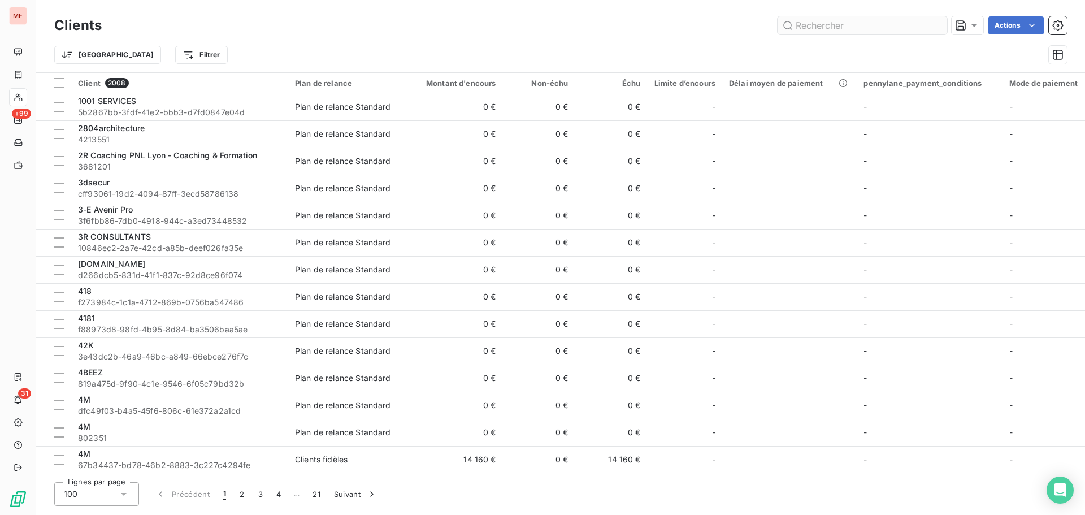
click at [859, 31] on input "text" at bounding box center [861, 25] width 169 height 18
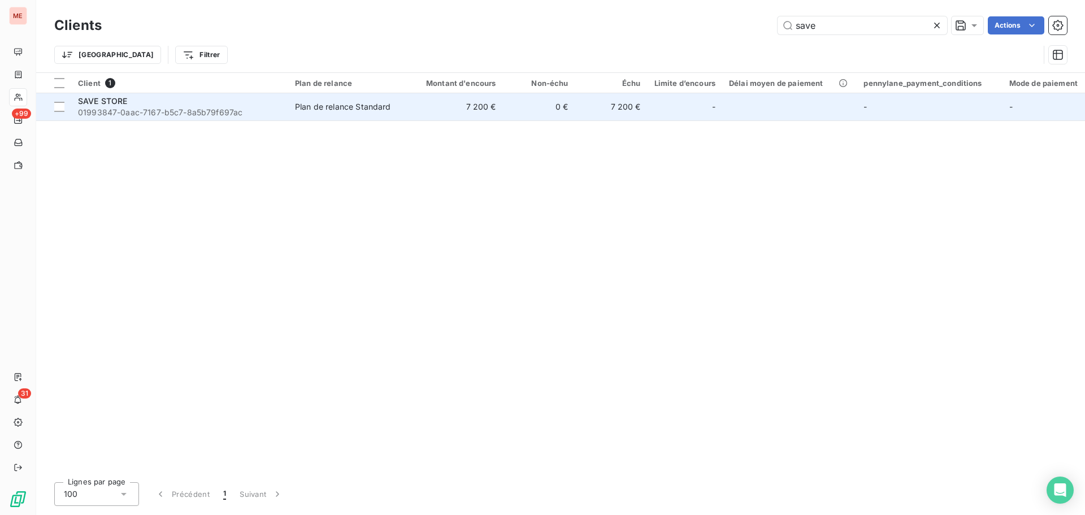
type input "save"
click at [173, 102] on div "SAVE STORE" at bounding box center [179, 100] width 203 height 11
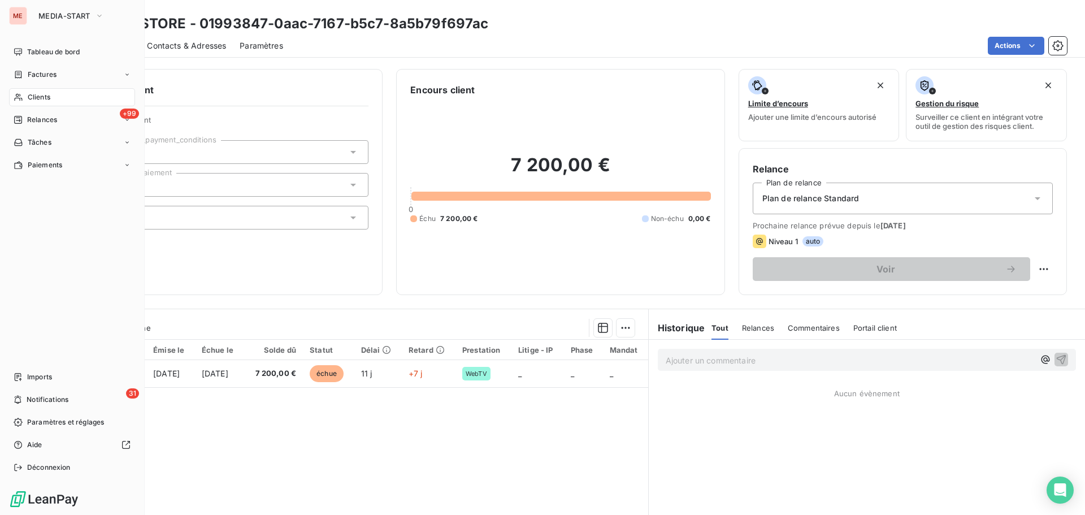
click at [22, 95] on icon at bounding box center [19, 97] width 10 height 9
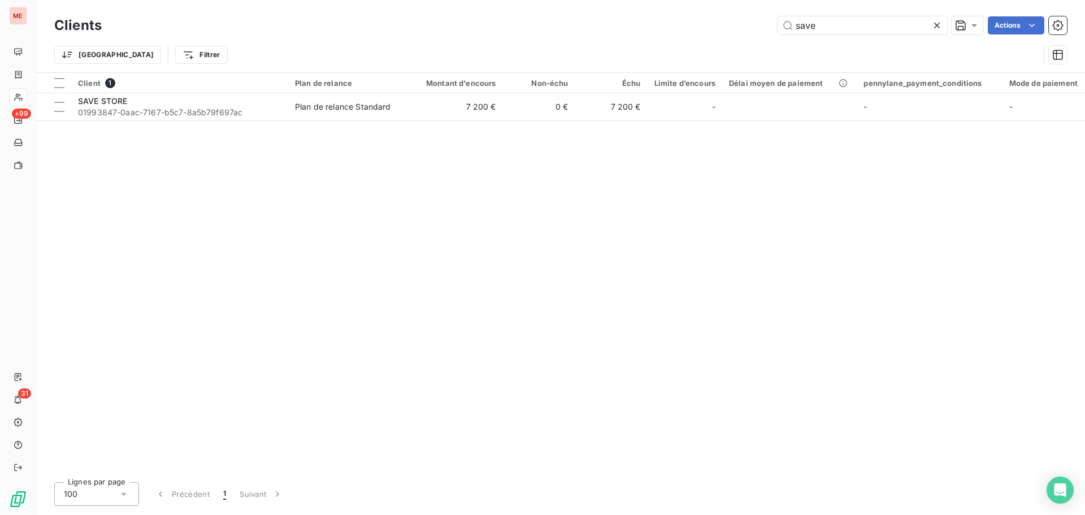
click at [939, 25] on icon at bounding box center [936, 25] width 11 height 11
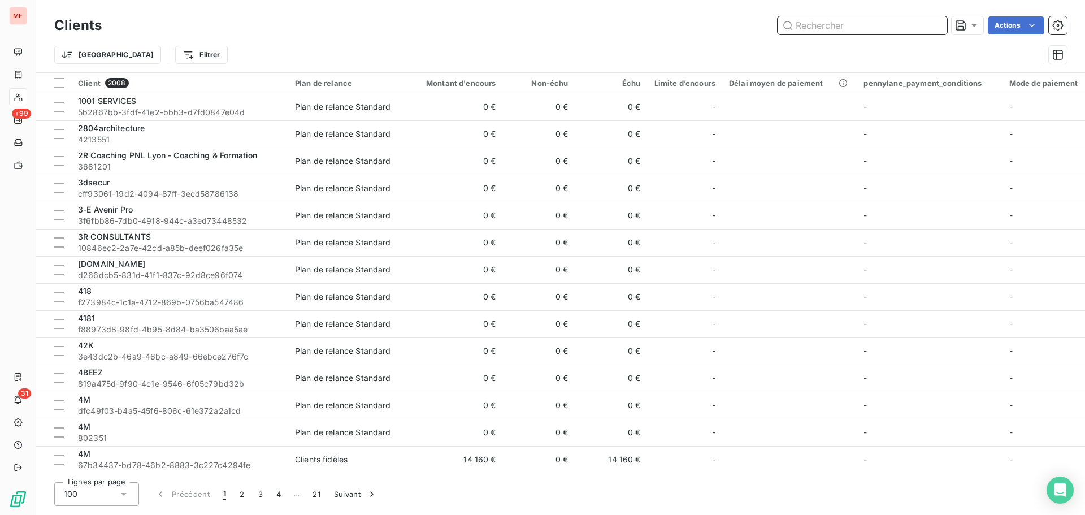
click at [828, 29] on input "text" at bounding box center [861, 25] width 169 height 18
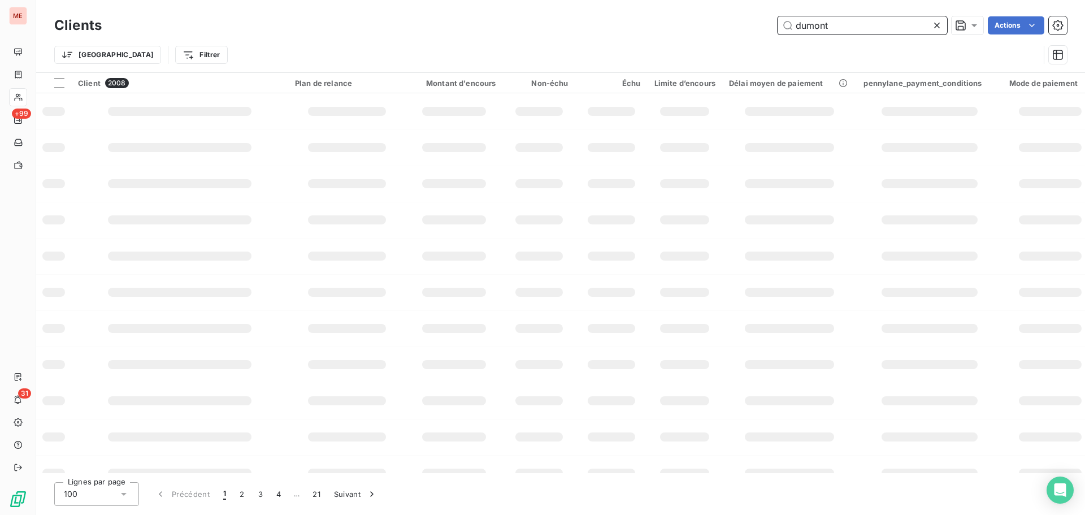
type input "dumonts"
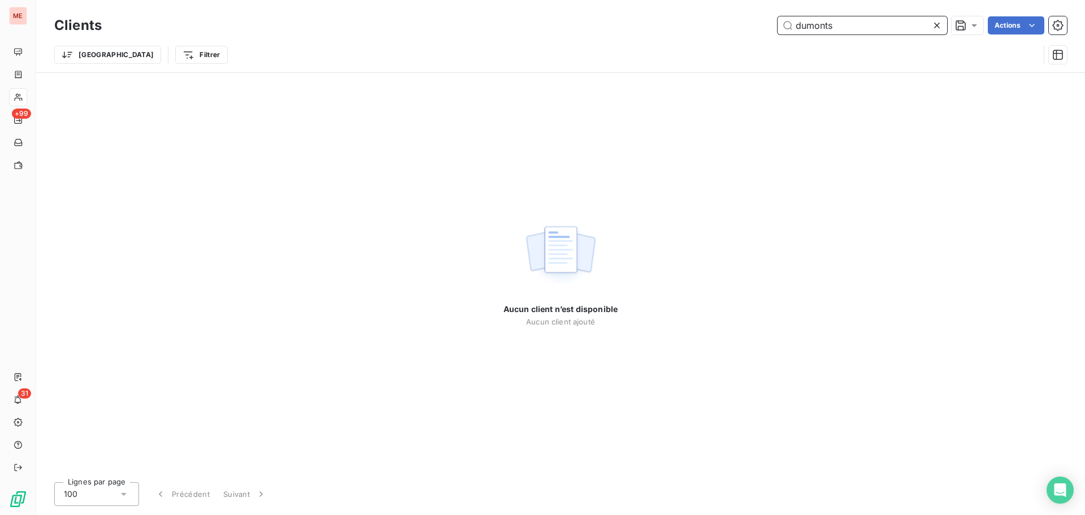
click at [808, 27] on input "dumonts" at bounding box center [861, 25] width 169 height 18
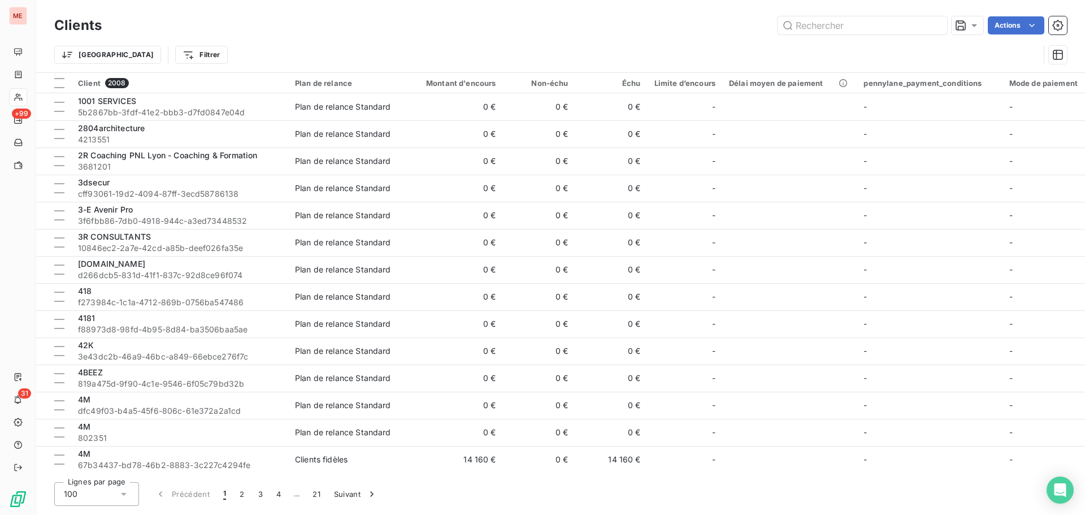
click at [688, 15] on div "Clients Actions" at bounding box center [560, 26] width 1012 height 24
click at [806, 24] on input "text" at bounding box center [861, 25] width 169 height 18
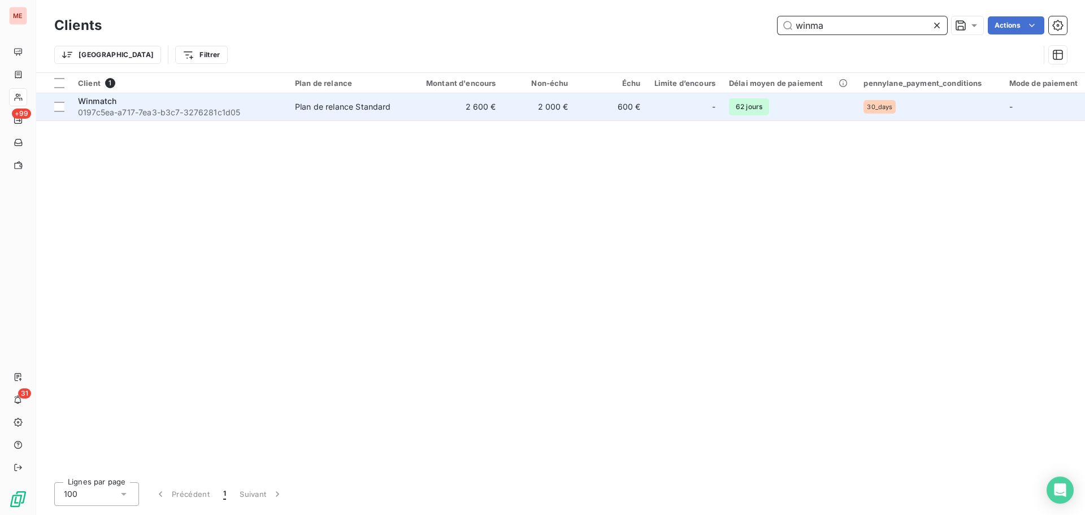
type input "winma"
click at [237, 110] on span "0197c5ea-a717-7ea3-b3c7-3276281c1d05" at bounding box center [179, 112] width 203 height 11
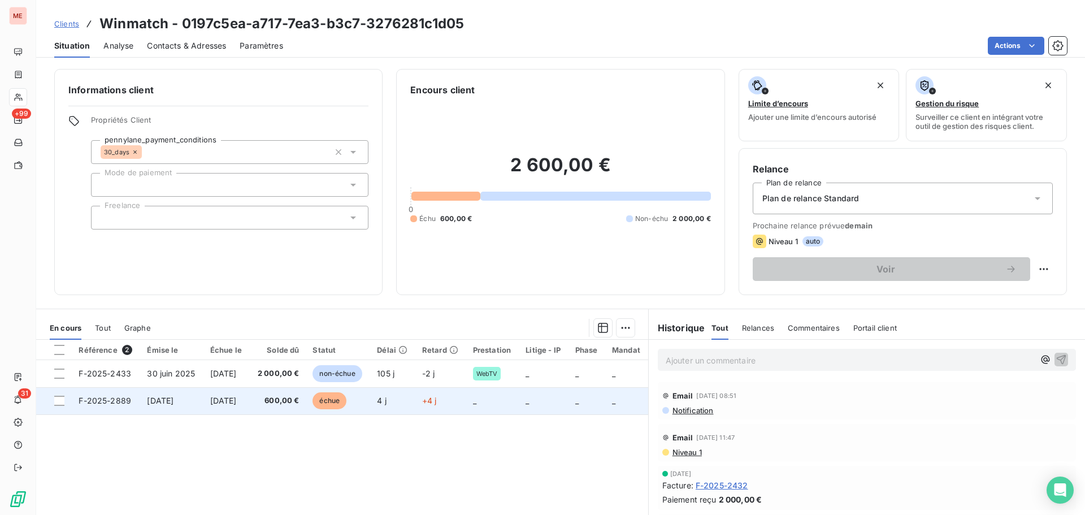
click at [237, 403] on span "[DATE]" at bounding box center [223, 400] width 27 height 10
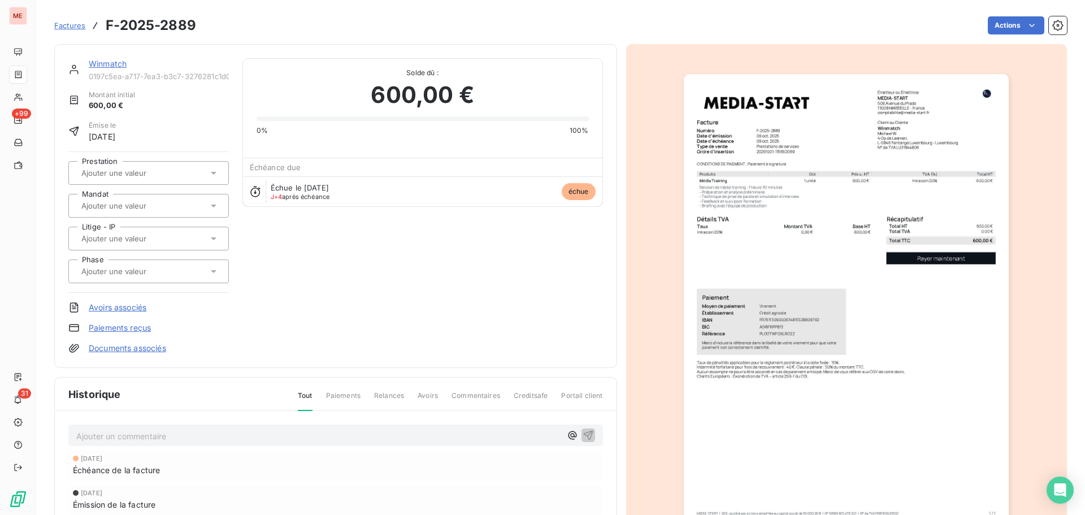
click at [101, 66] on link "Winmatch" at bounding box center [108, 64] width 38 height 10
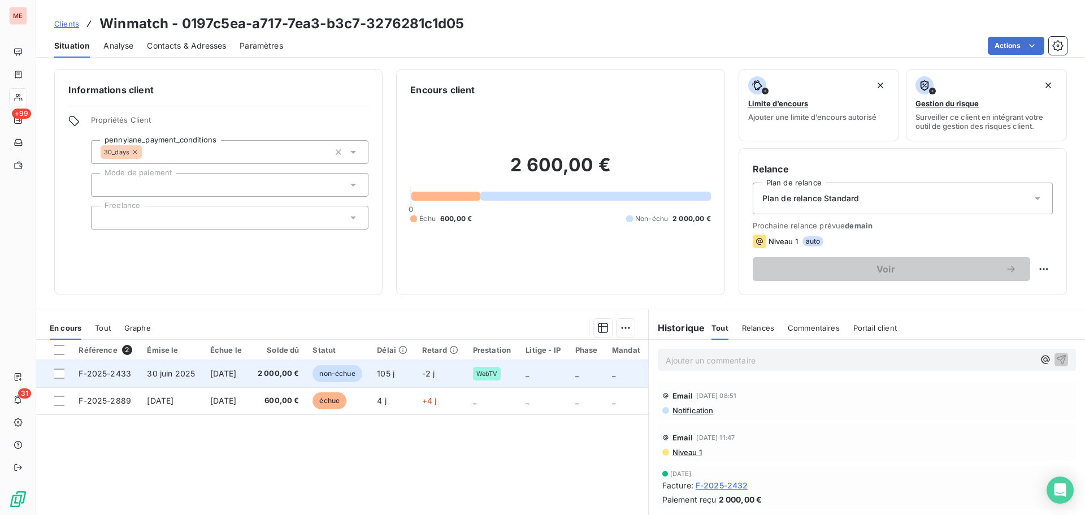
click at [237, 377] on span "[DATE]" at bounding box center [223, 373] width 27 height 10
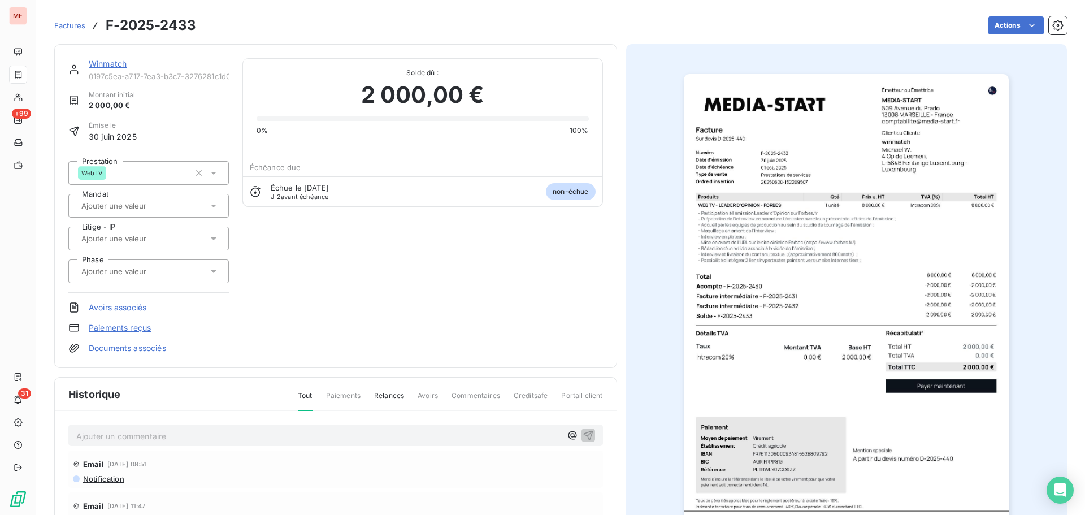
click at [114, 62] on link "Winmatch" at bounding box center [108, 64] width 38 height 10
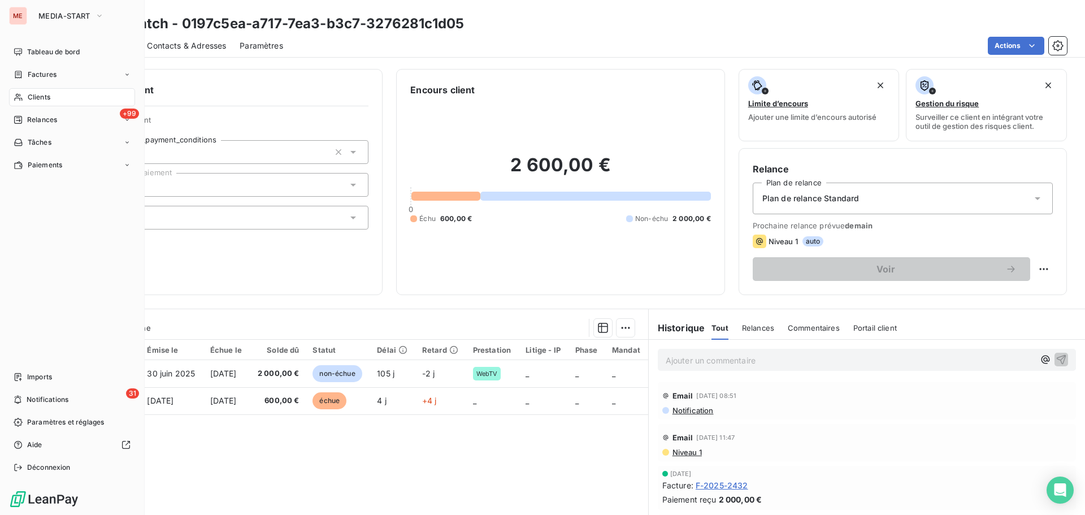
click at [23, 91] on div "Clients" at bounding box center [72, 97] width 126 height 18
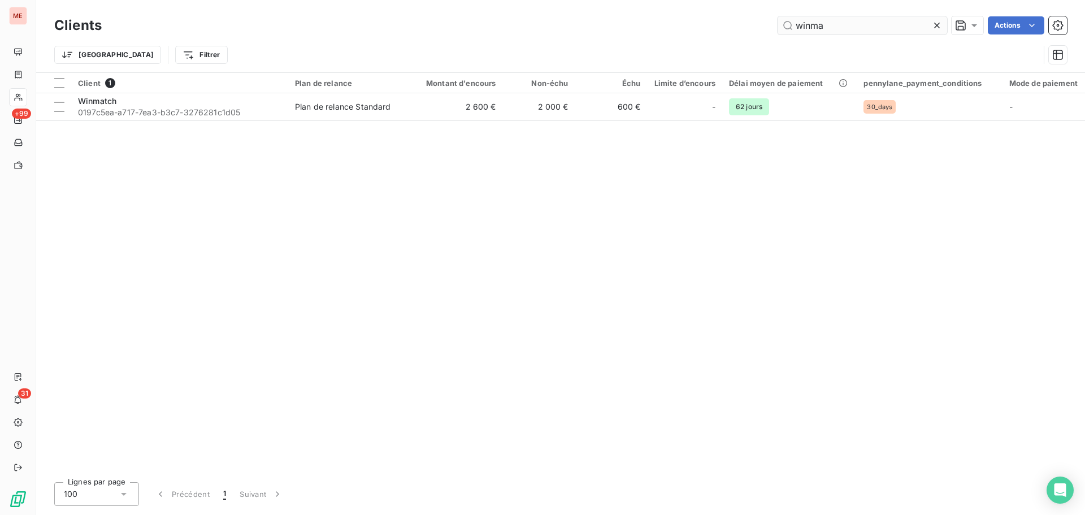
click at [832, 23] on input "winma" at bounding box center [861, 25] width 169 height 18
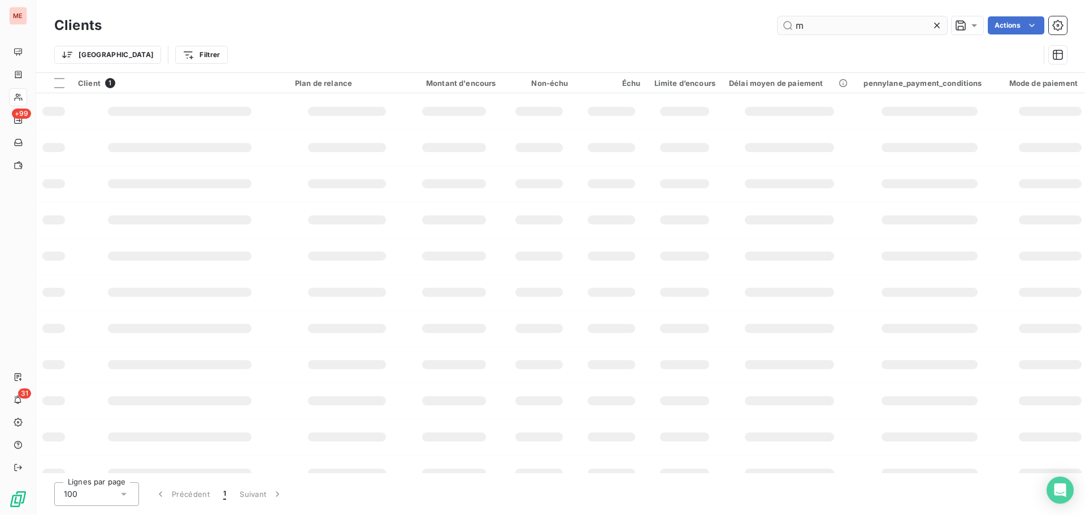
type input "m"
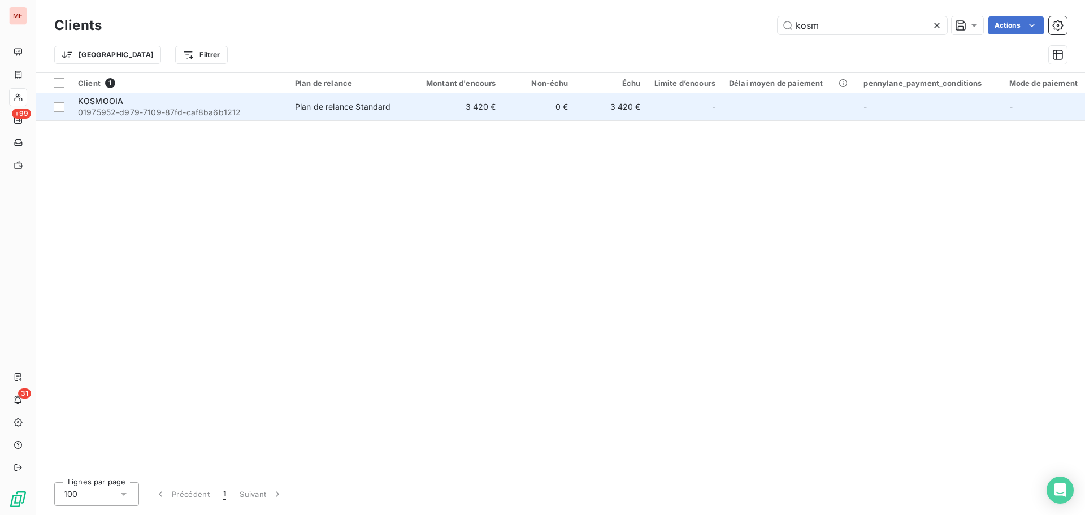
type input "kosm"
click at [216, 117] on span "01975952-d979-7109-87fd-caf8ba6b1212" at bounding box center [179, 112] width 203 height 11
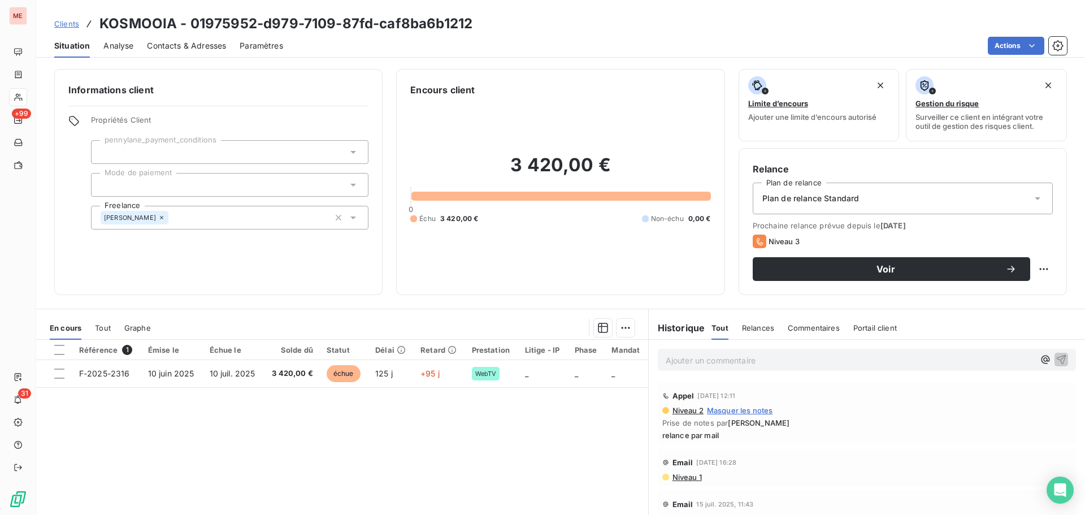
click at [169, 48] on span "Contacts & Adresses" at bounding box center [186, 45] width 79 height 11
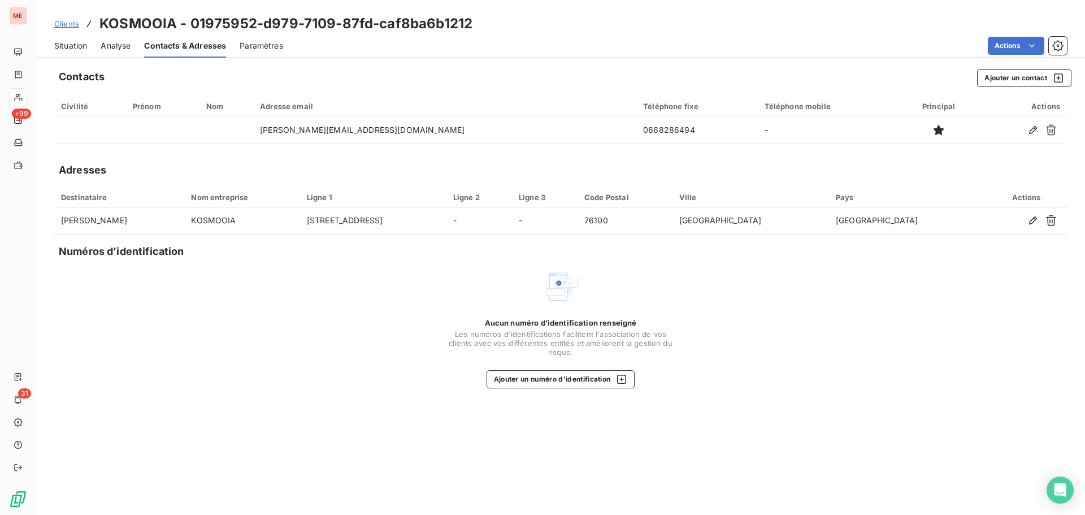
click at [59, 49] on span "Situation" at bounding box center [70, 45] width 33 height 11
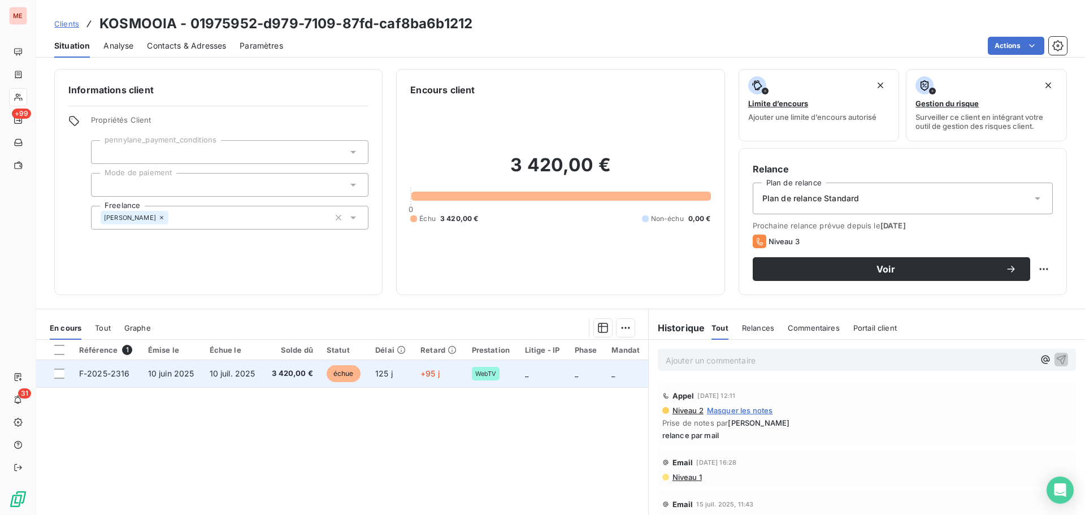
click at [260, 368] on td "10 juil. 2025" at bounding box center [233, 373] width 61 height 27
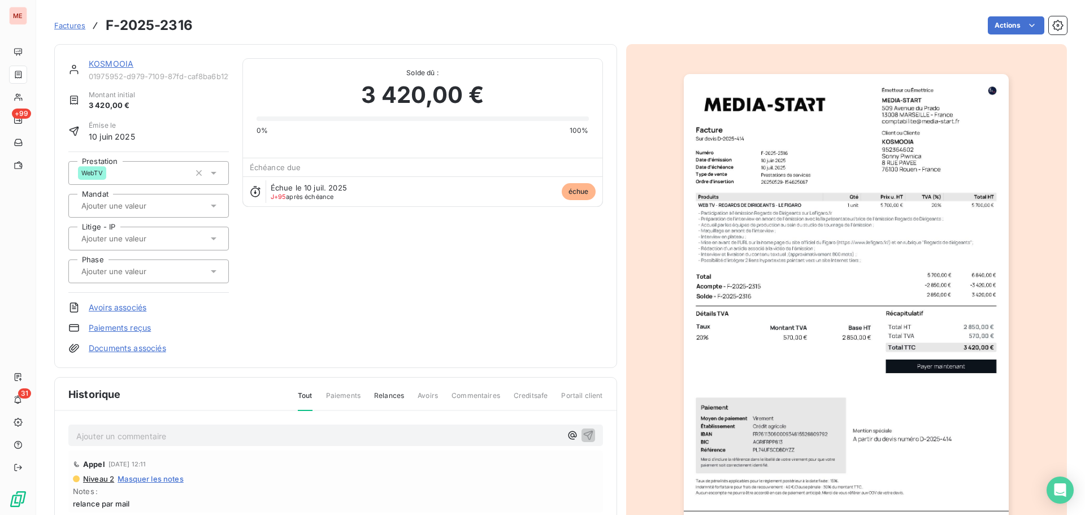
click at [105, 63] on link "KOSMOOIA" at bounding box center [111, 64] width 45 height 10
